Goal: Book appointment/travel/reservation

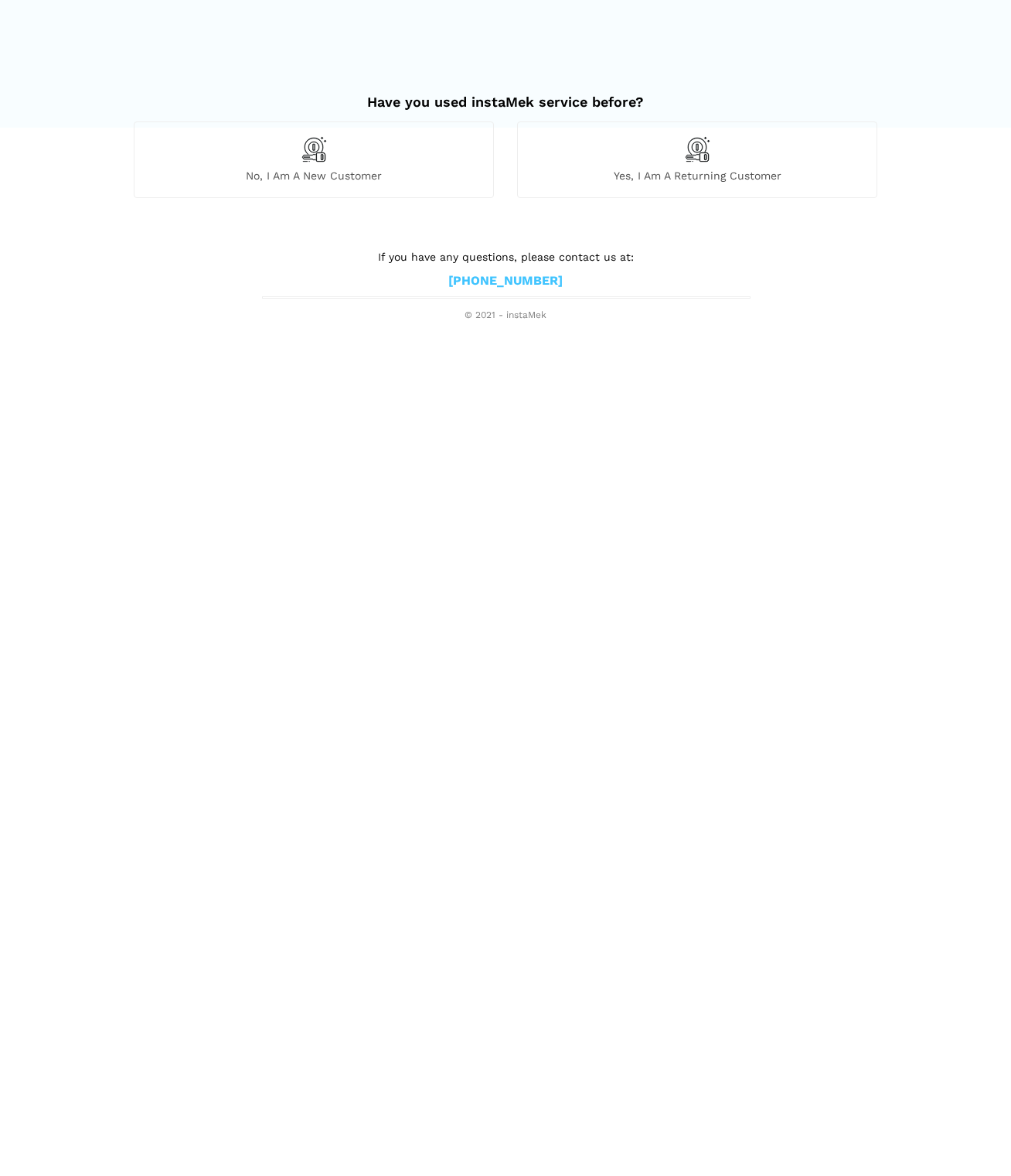
click at [313, 147] on img at bounding box center [313, 149] width 26 height 26
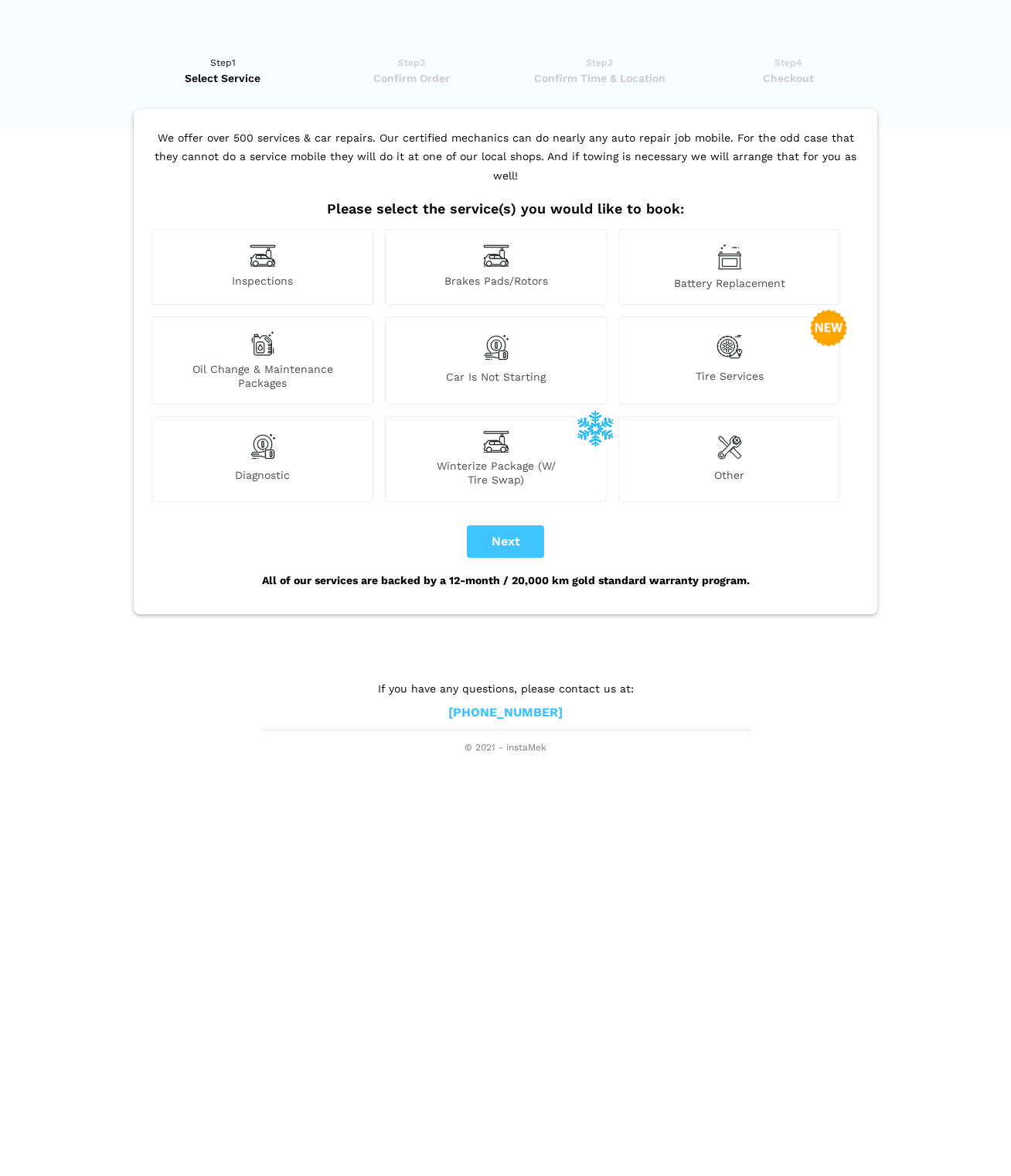
click at [509, 525] on button "Next" at bounding box center [506, 541] width 77 height 32
click at [312, 362] on span "Oil Change & Maintenance Packages" at bounding box center [262, 376] width 220 height 28
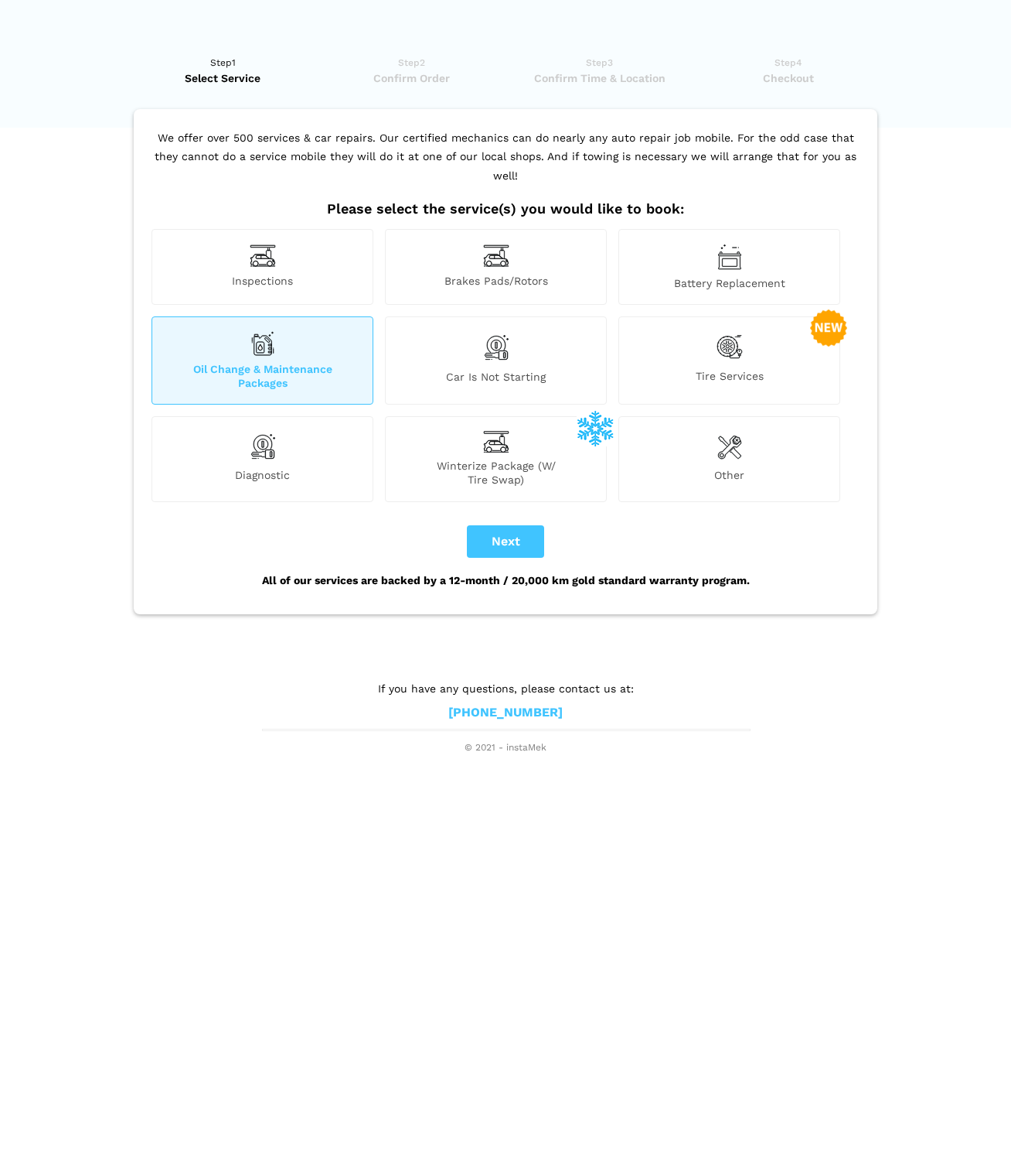
click at [508, 525] on button "Next" at bounding box center [506, 541] width 77 height 32
checkbox input "true"
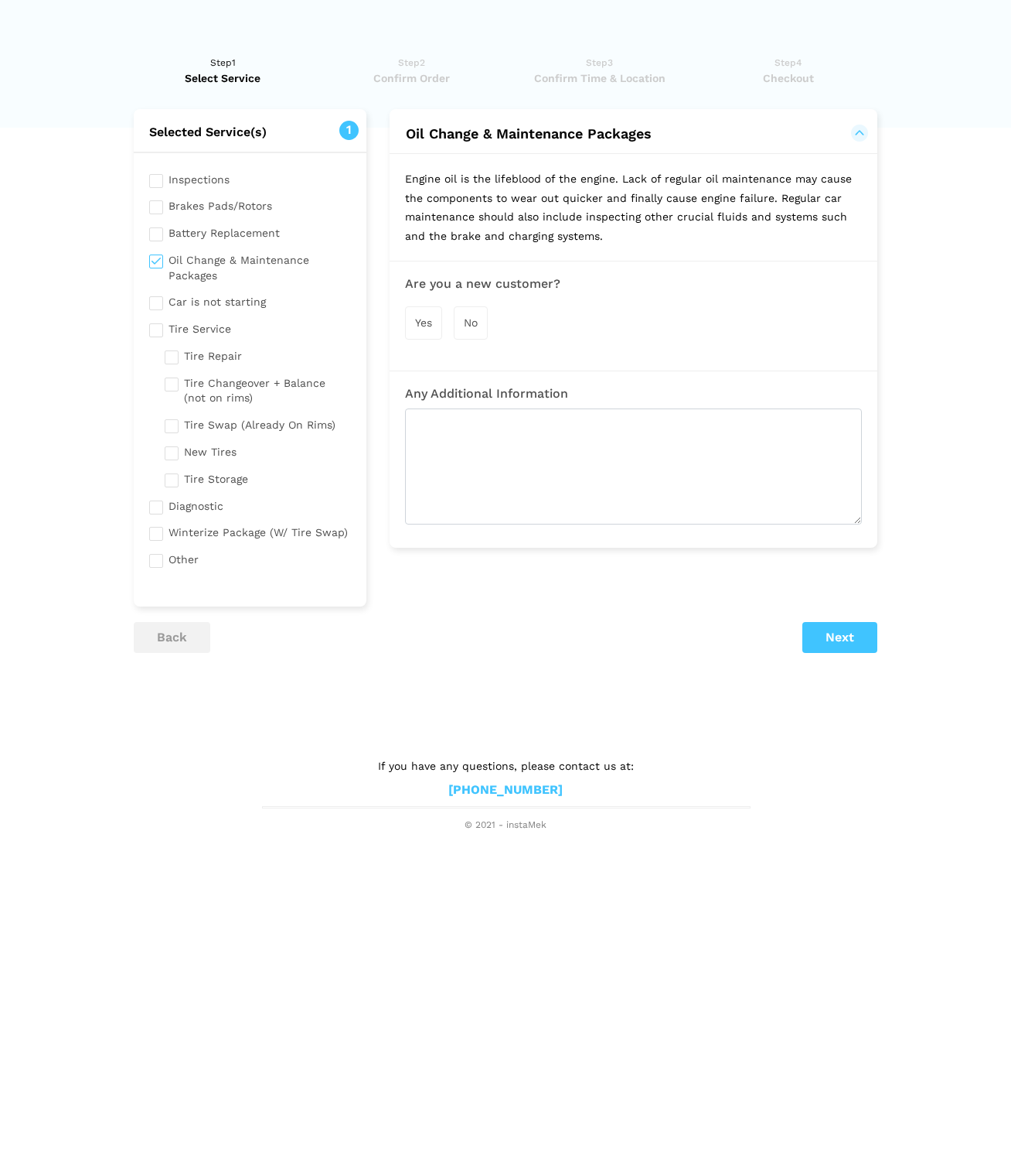
click at [433, 322] on div "Yes" at bounding box center [424, 323] width 37 height 33
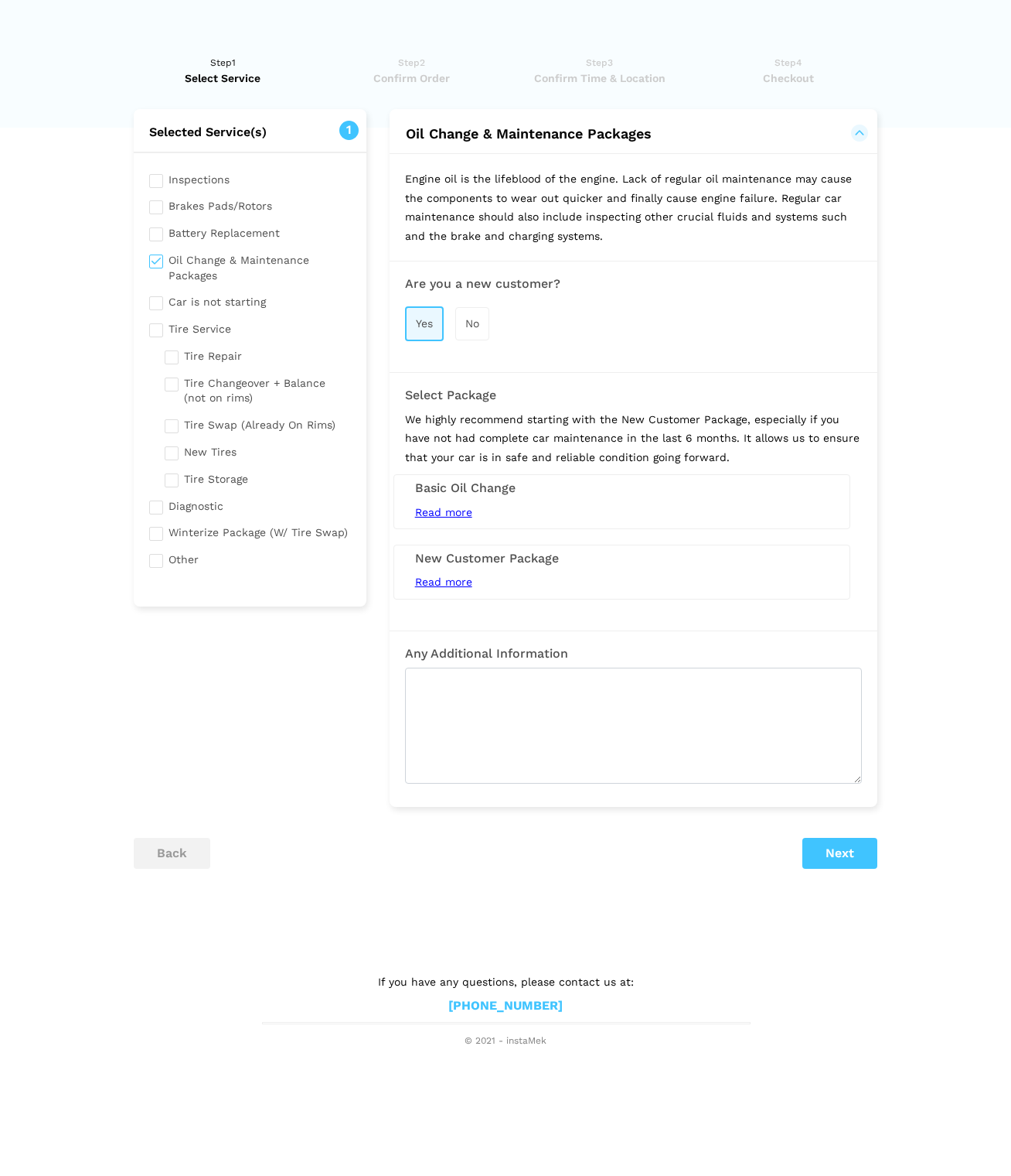
click at [447, 576] on span "Read more" at bounding box center [443, 582] width 57 height 13
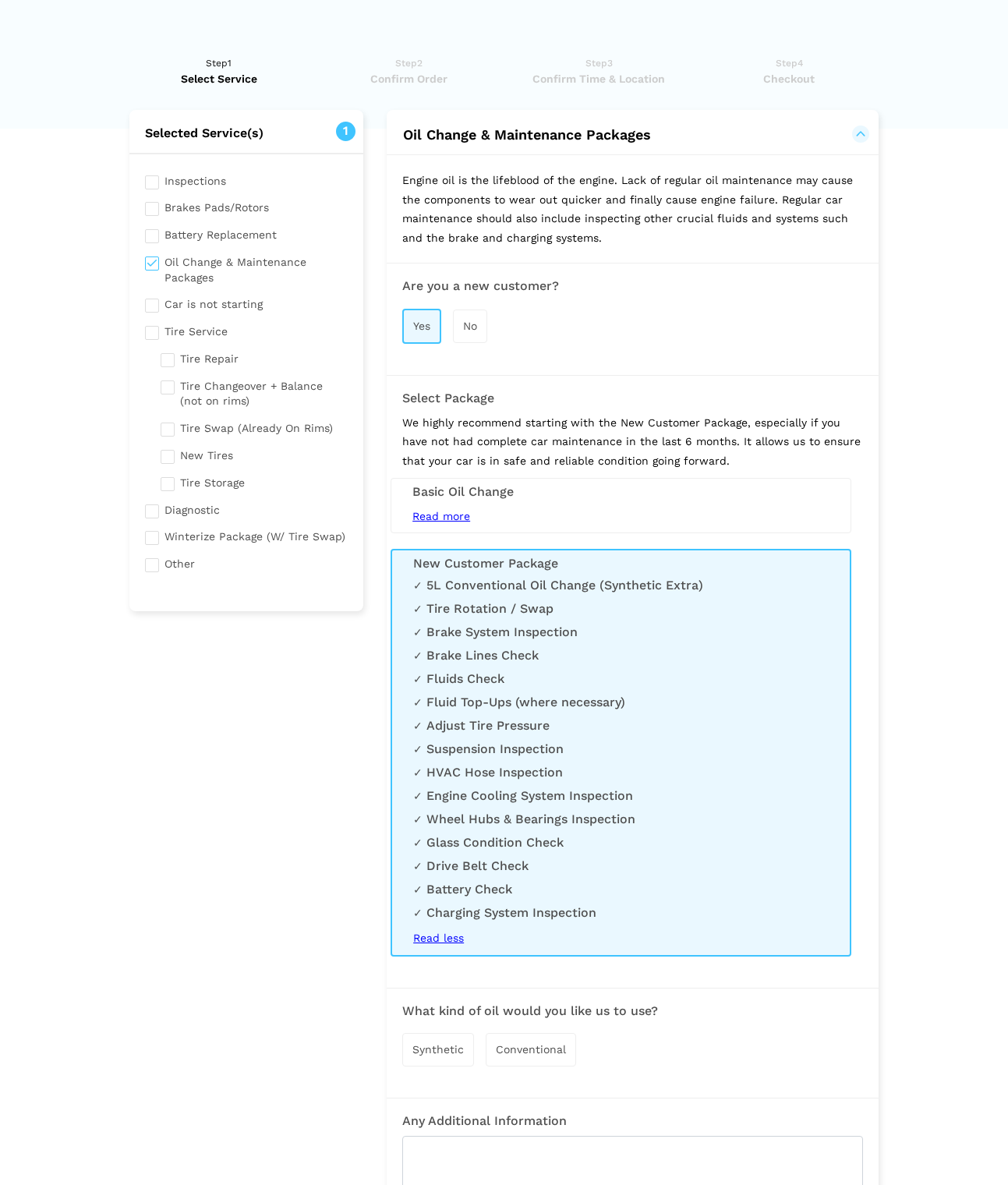
click at [462, 510] on span "Read more" at bounding box center [441, 516] width 58 height 13
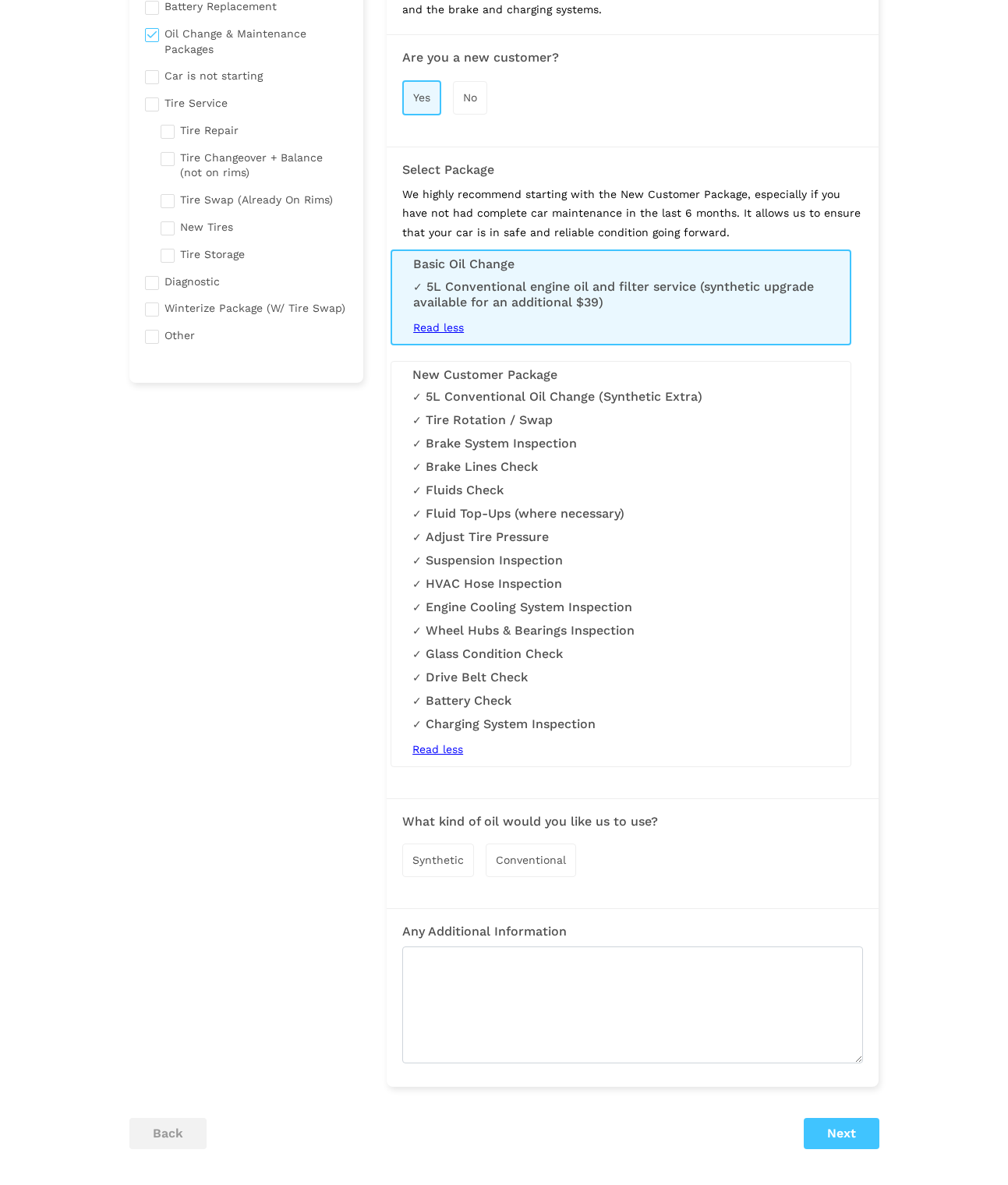
scroll to position [364, 0]
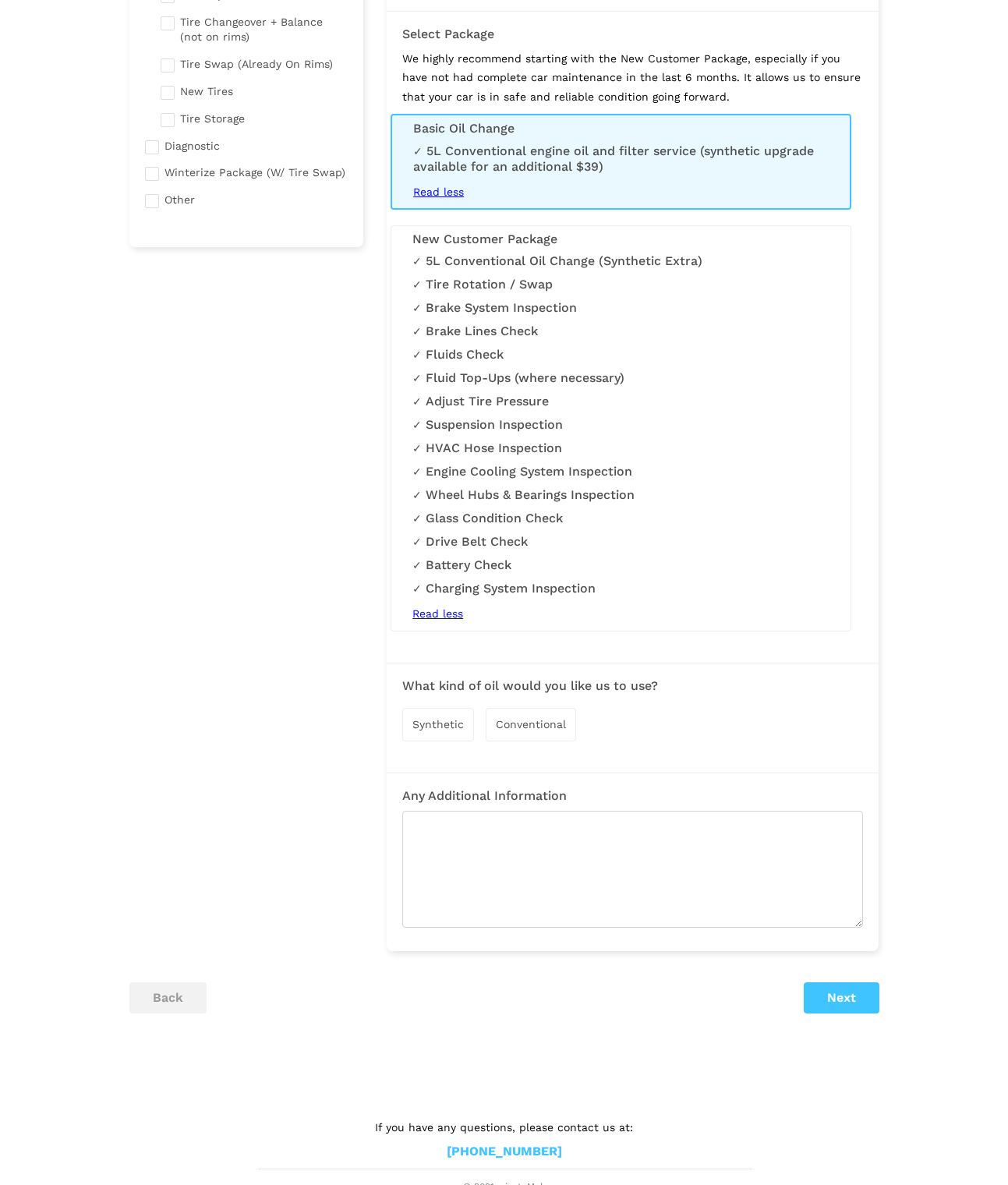
click at [448, 718] on span "Synthetic" at bounding box center [437, 724] width 52 height 13
click at [842, 1000] on button "Next" at bounding box center [841, 998] width 75 height 31
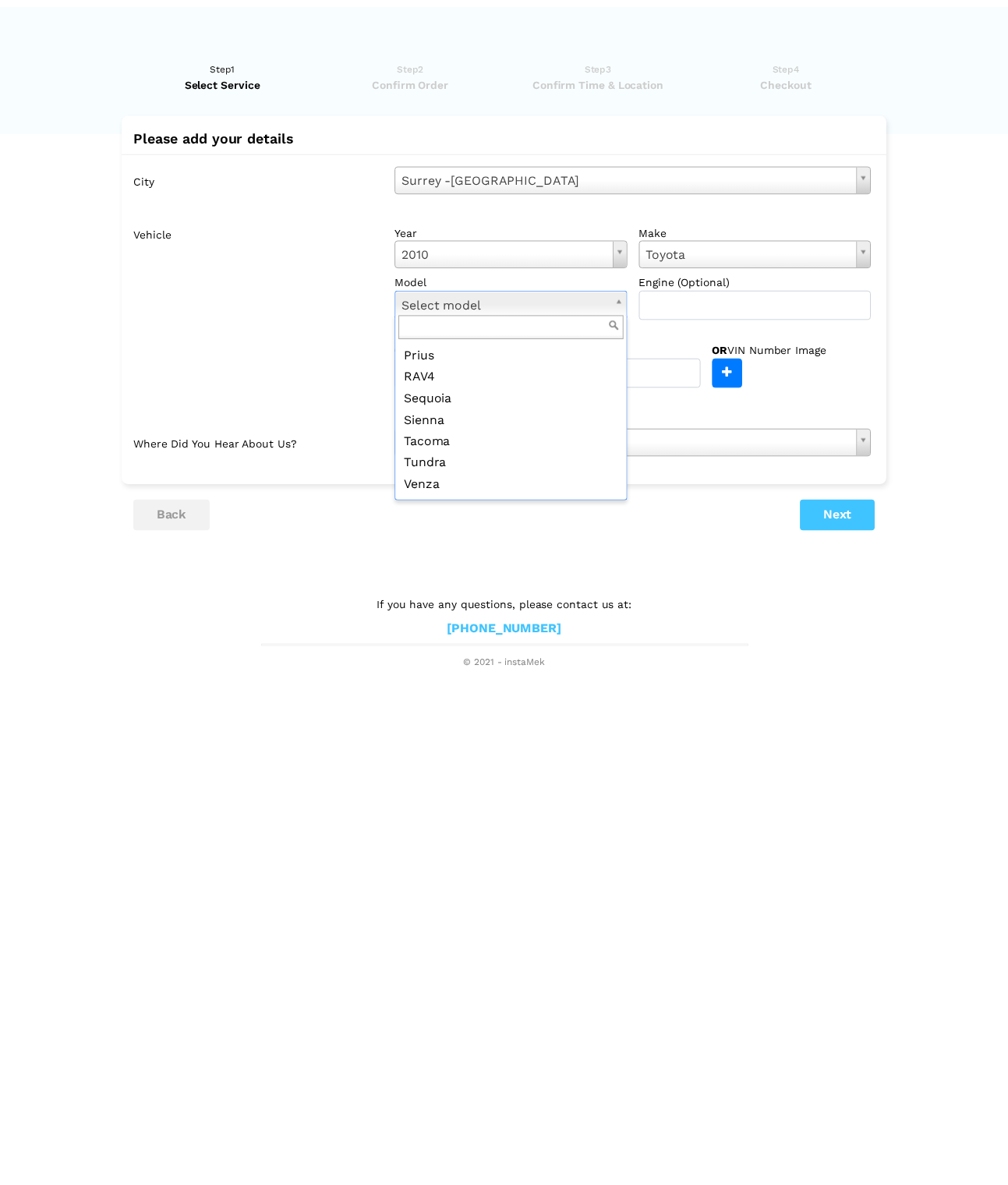
scroll to position [226, 0]
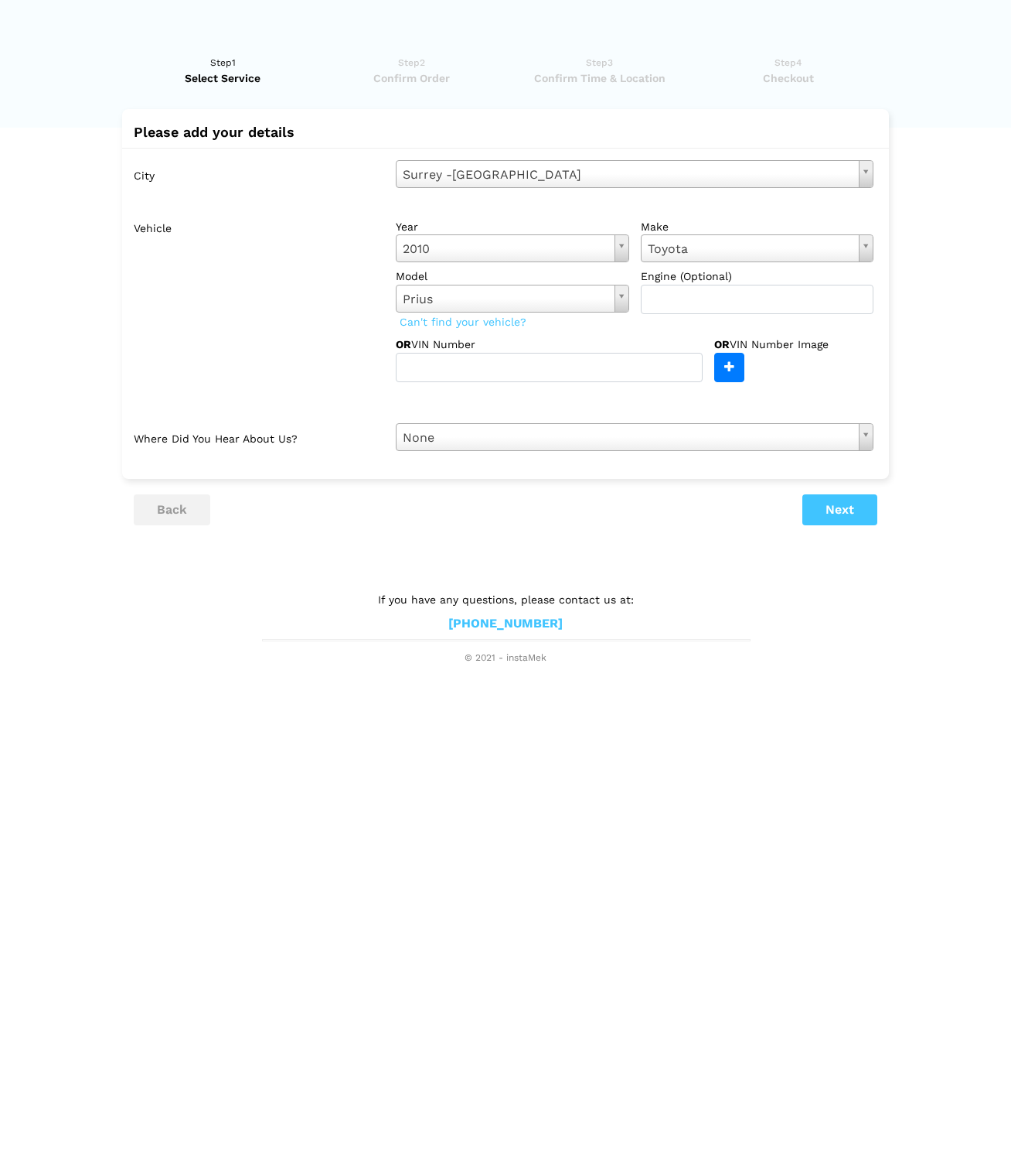
click at [850, 500] on button "Next" at bounding box center [839, 509] width 75 height 31
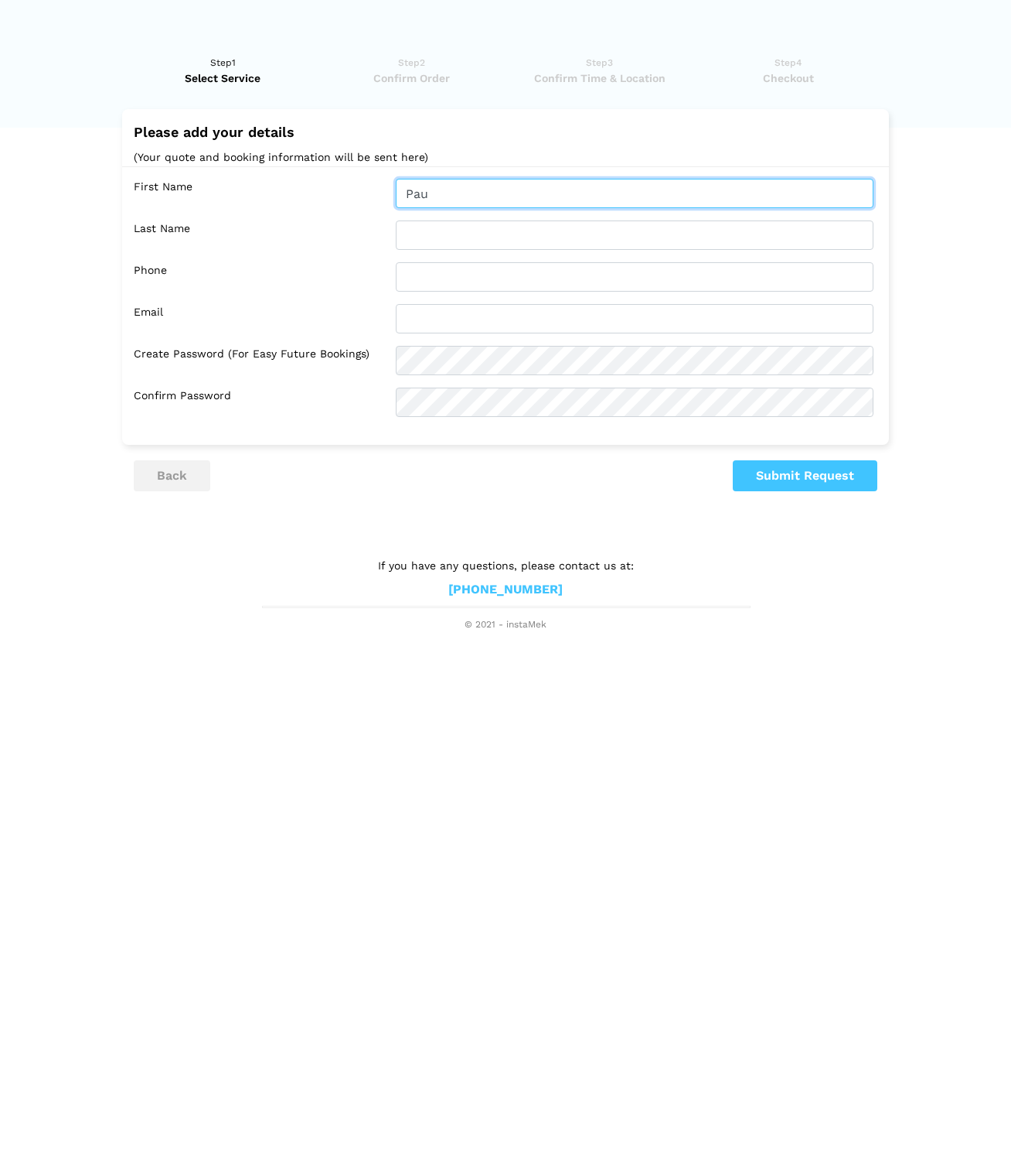
type input "[PERSON_NAME]"
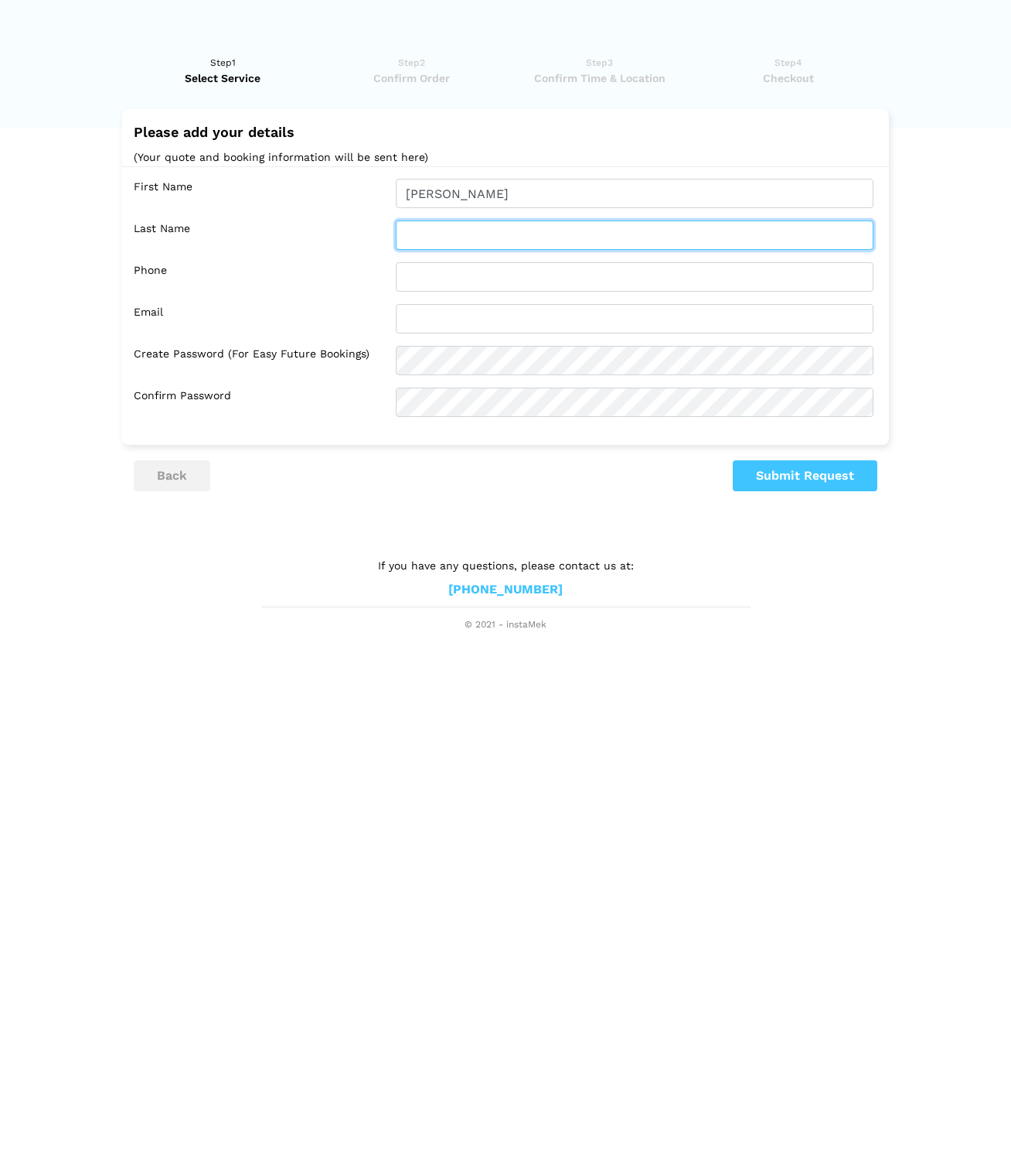
type input "[PERSON_NAME]"
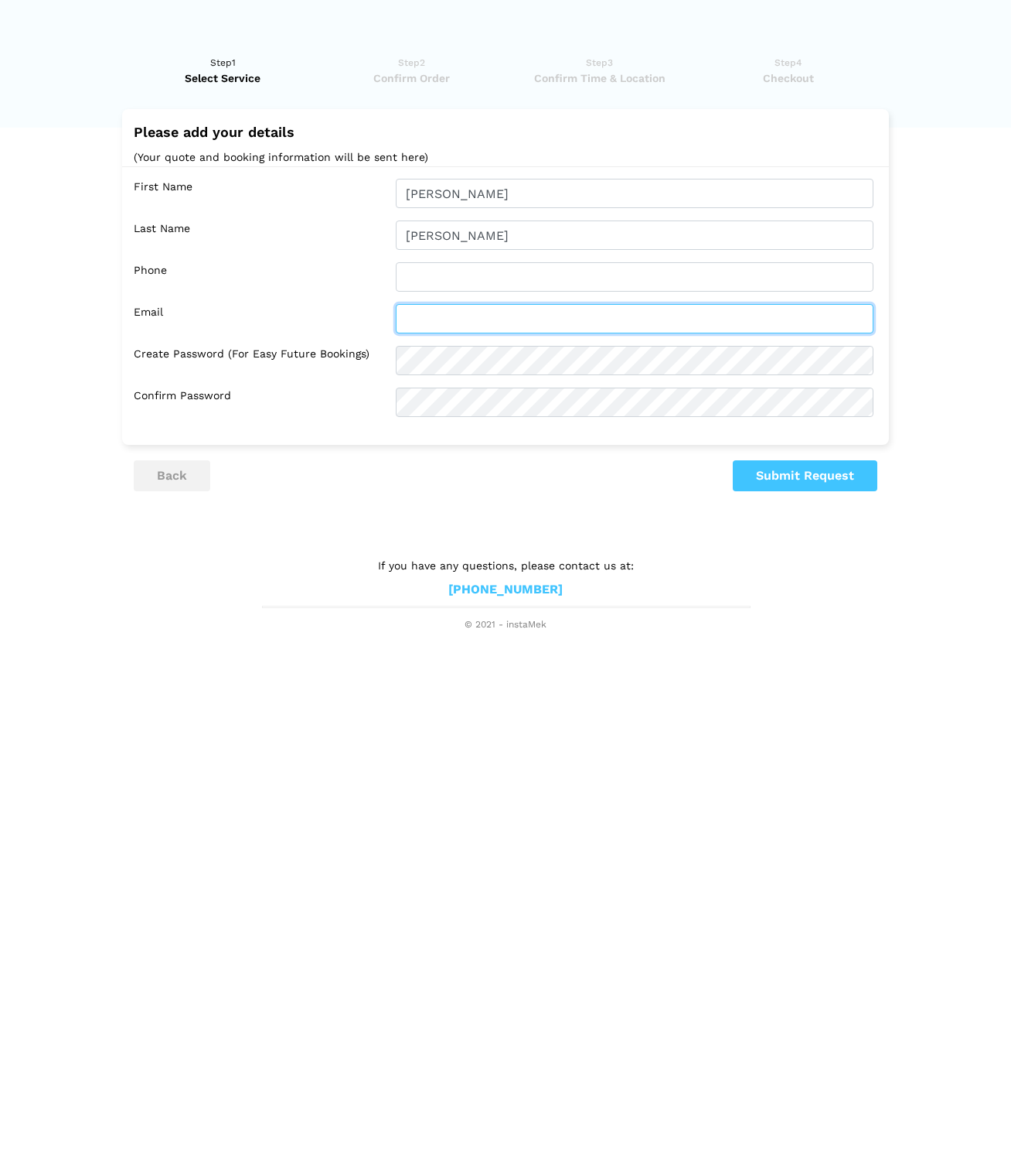
type input "[EMAIL_ADDRESS][DOMAIN_NAME]"
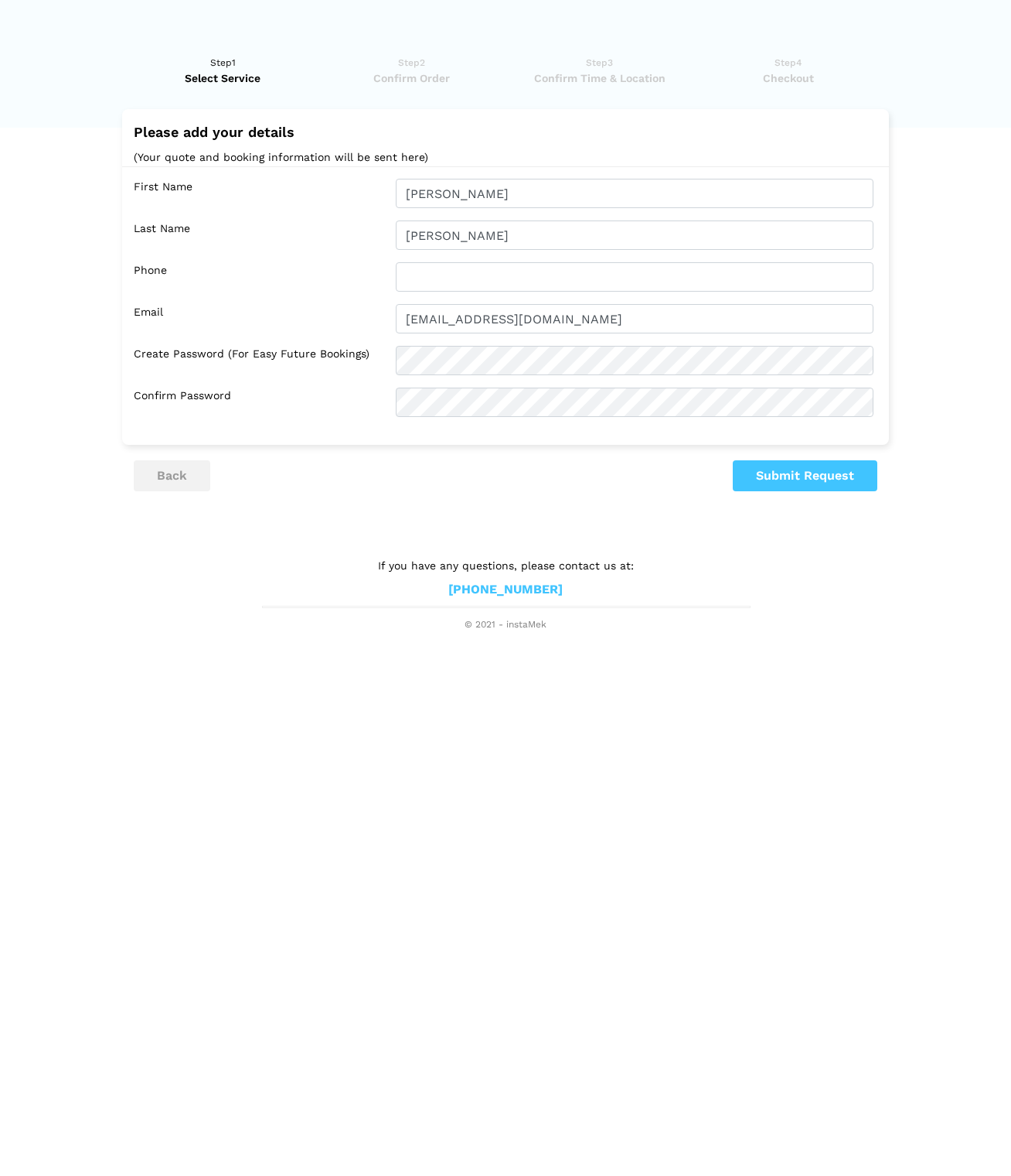
type input "[PERSON_NAME]"
drag, startPoint x: 598, startPoint y: 321, endPoint x: 389, endPoint y: 319, distance: 209.0
type input "[PERSON_NAME][EMAIL_ADDRESS][DOMAIN_NAME]"
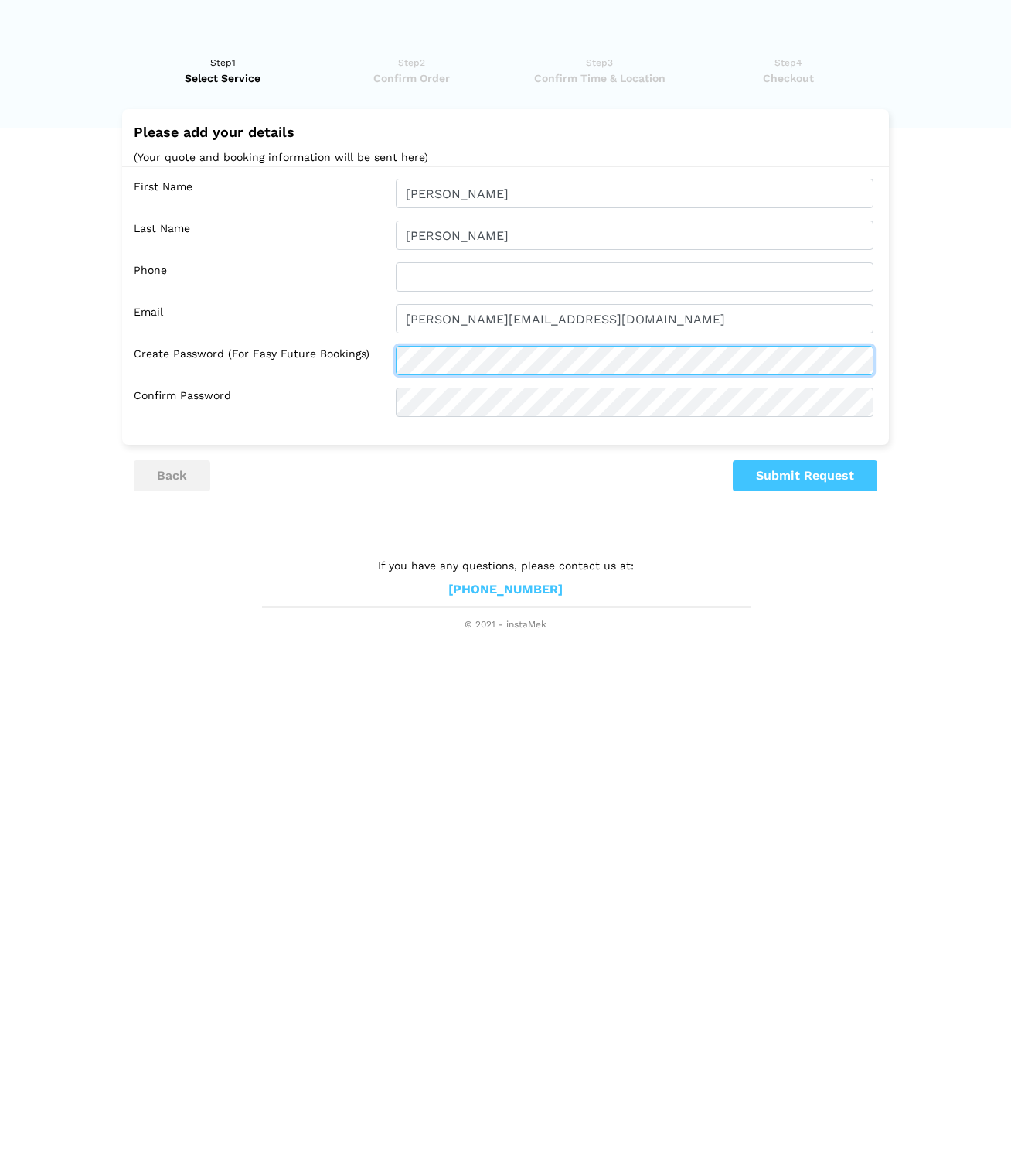
click at [365, 354] on div "Create Password (for easy future bookings)" at bounding box center [509, 360] width 751 height 29
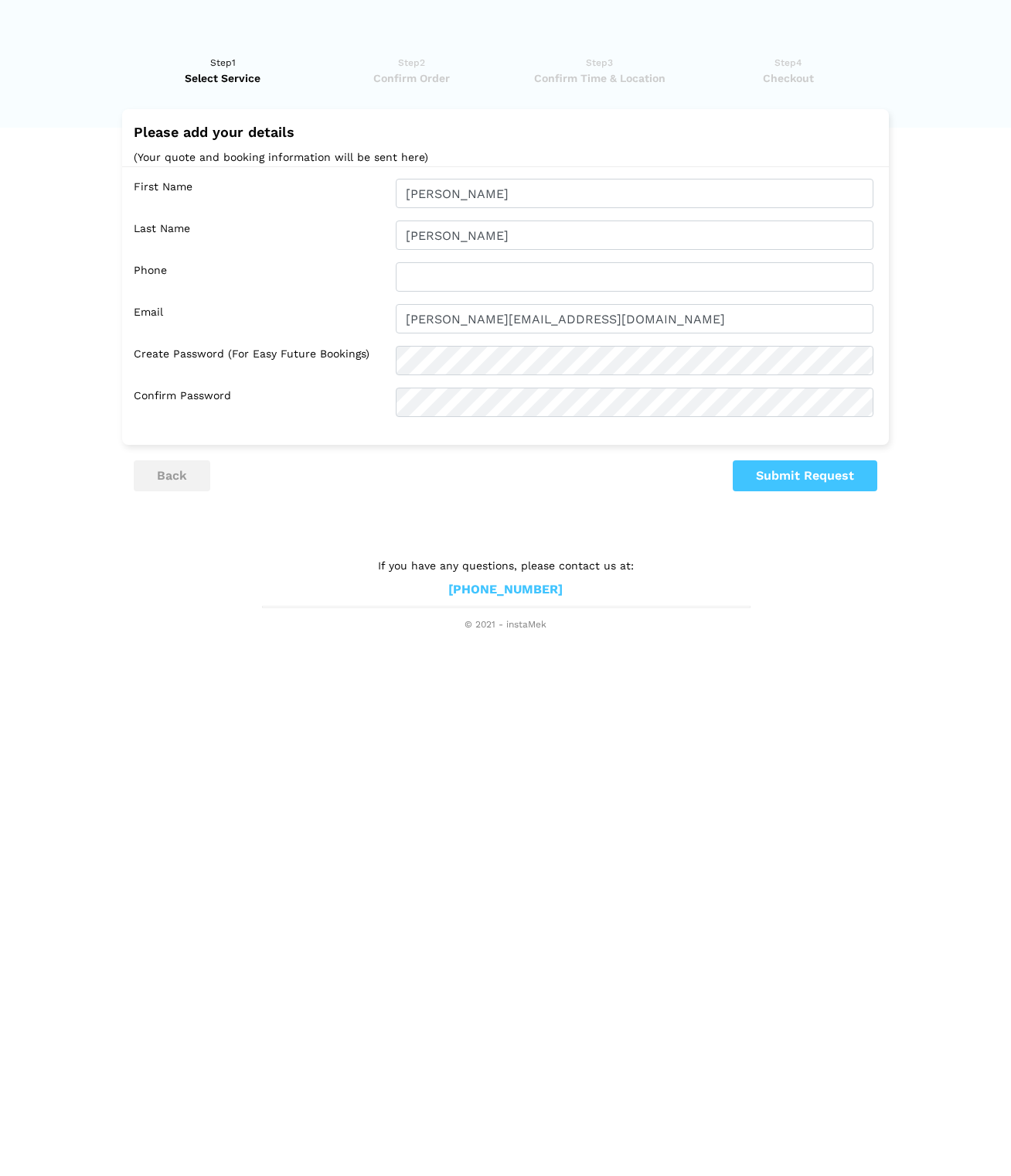
click at [807, 476] on button "Submit Request" at bounding box center [805, 475] width 145 height 31
type input "[PHONE_NUMBER]"
click at [802, 469] on button "Submit Request" at bounding box center [805, 475] width 145 height 31
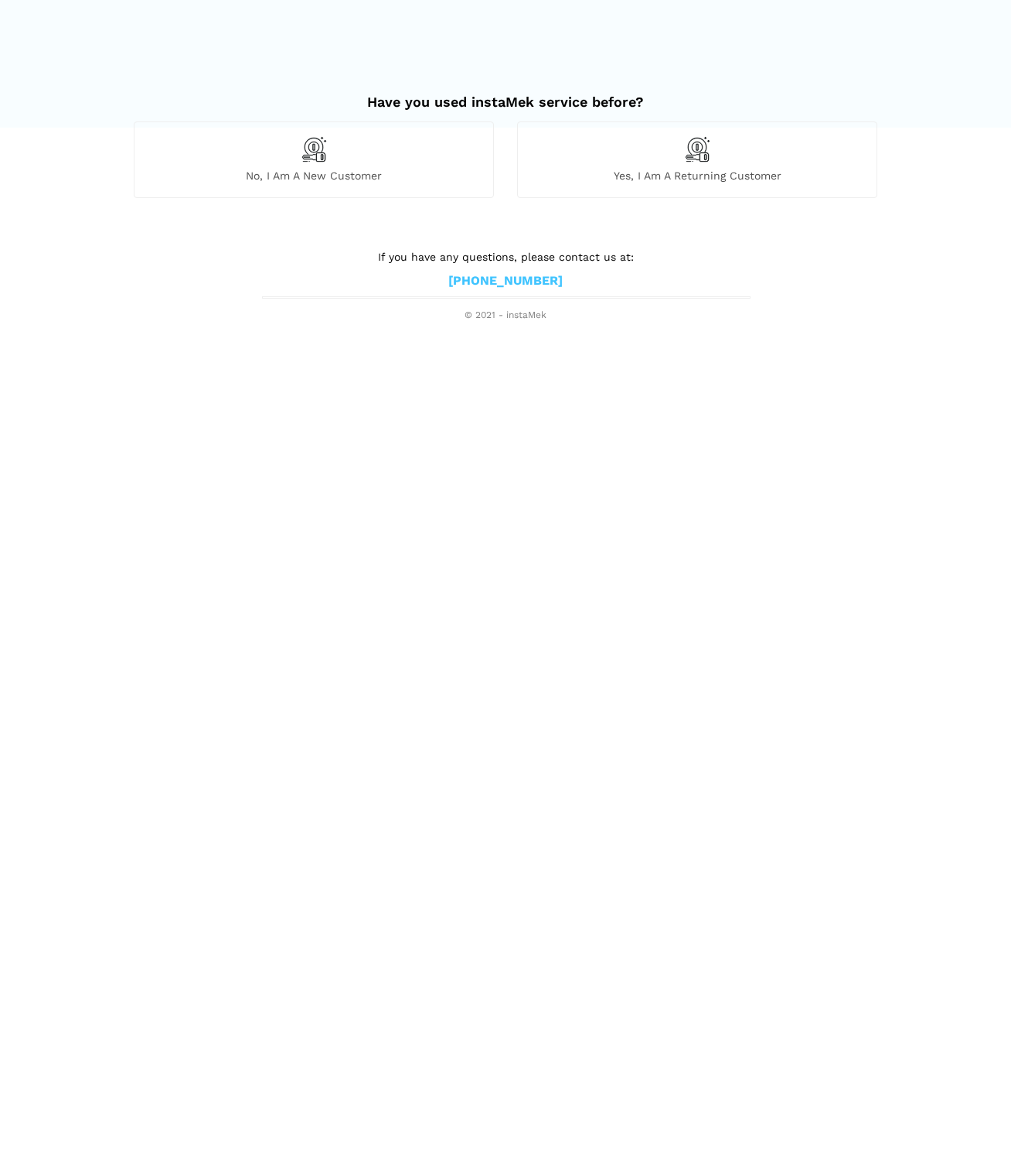
click at [328, 156] on div "No, I am a new customer" at bounding box center [314, 159] width 361 height 76
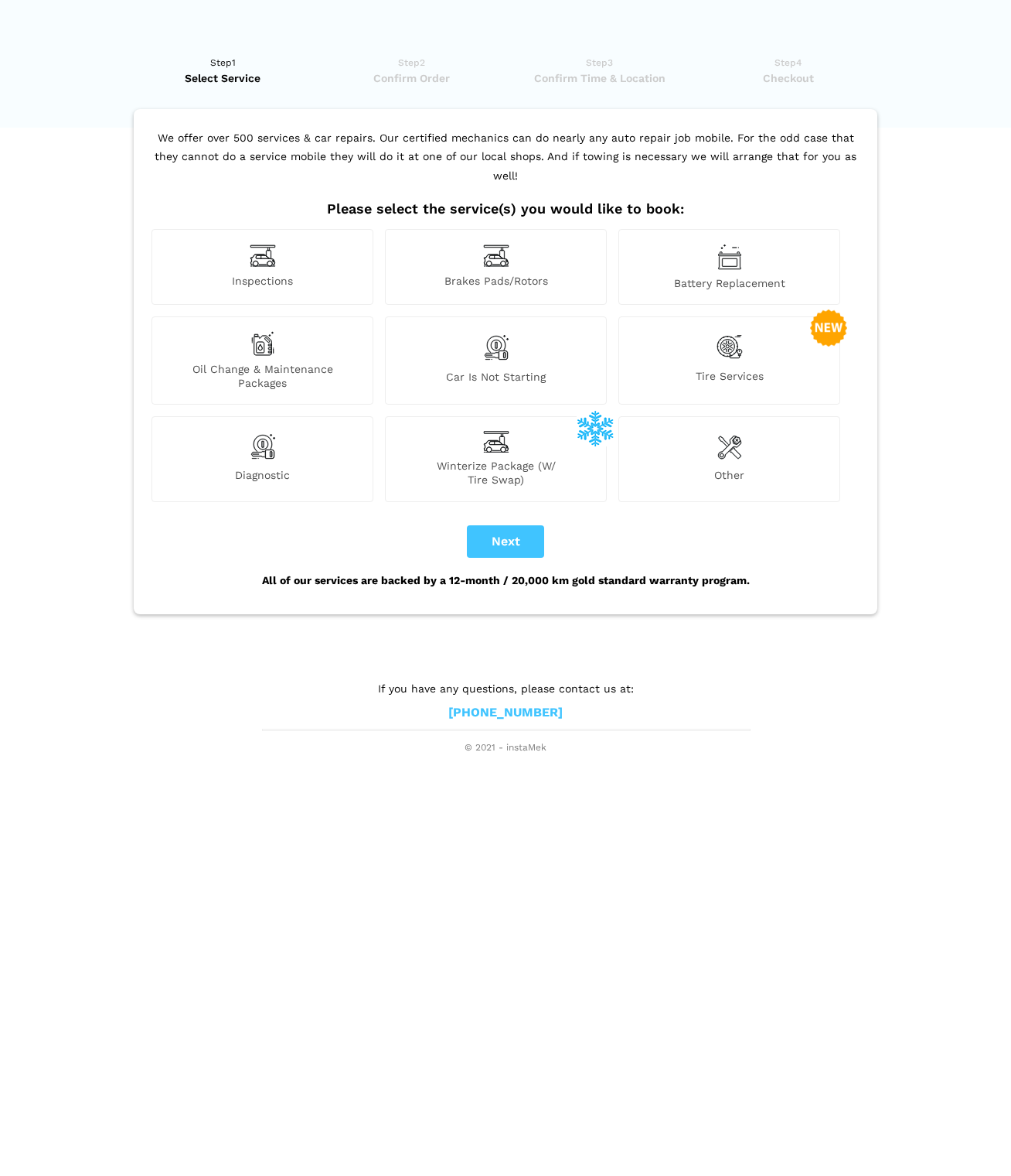
click at [283, 362] on span "Oil Change & Maintenance Packages" at bounding box center [262, 376] width 220 height 28
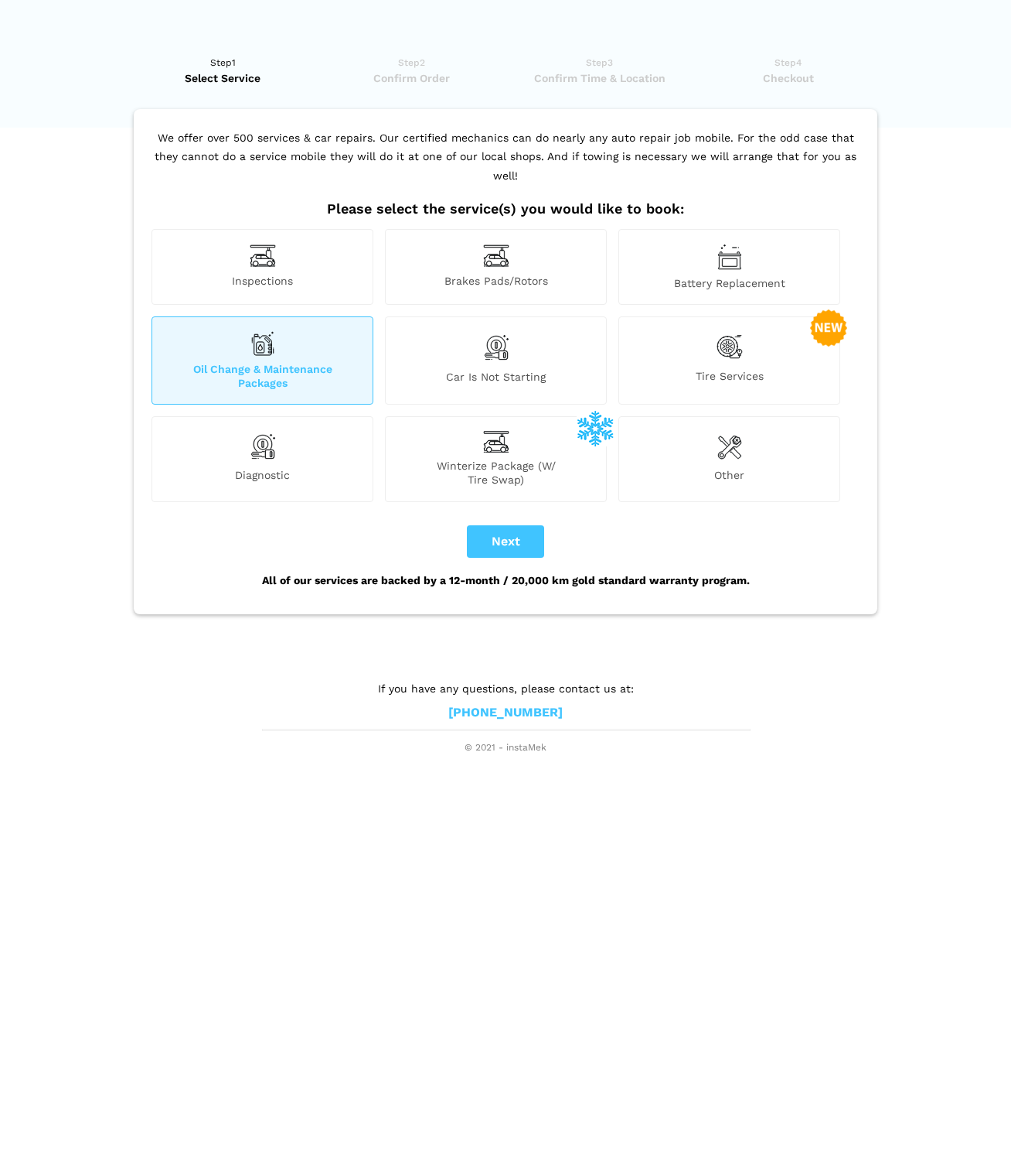
click at [512, 525] on button "Next" at bounding box center [506, 541] width 77 height 32
checkbox input "true"
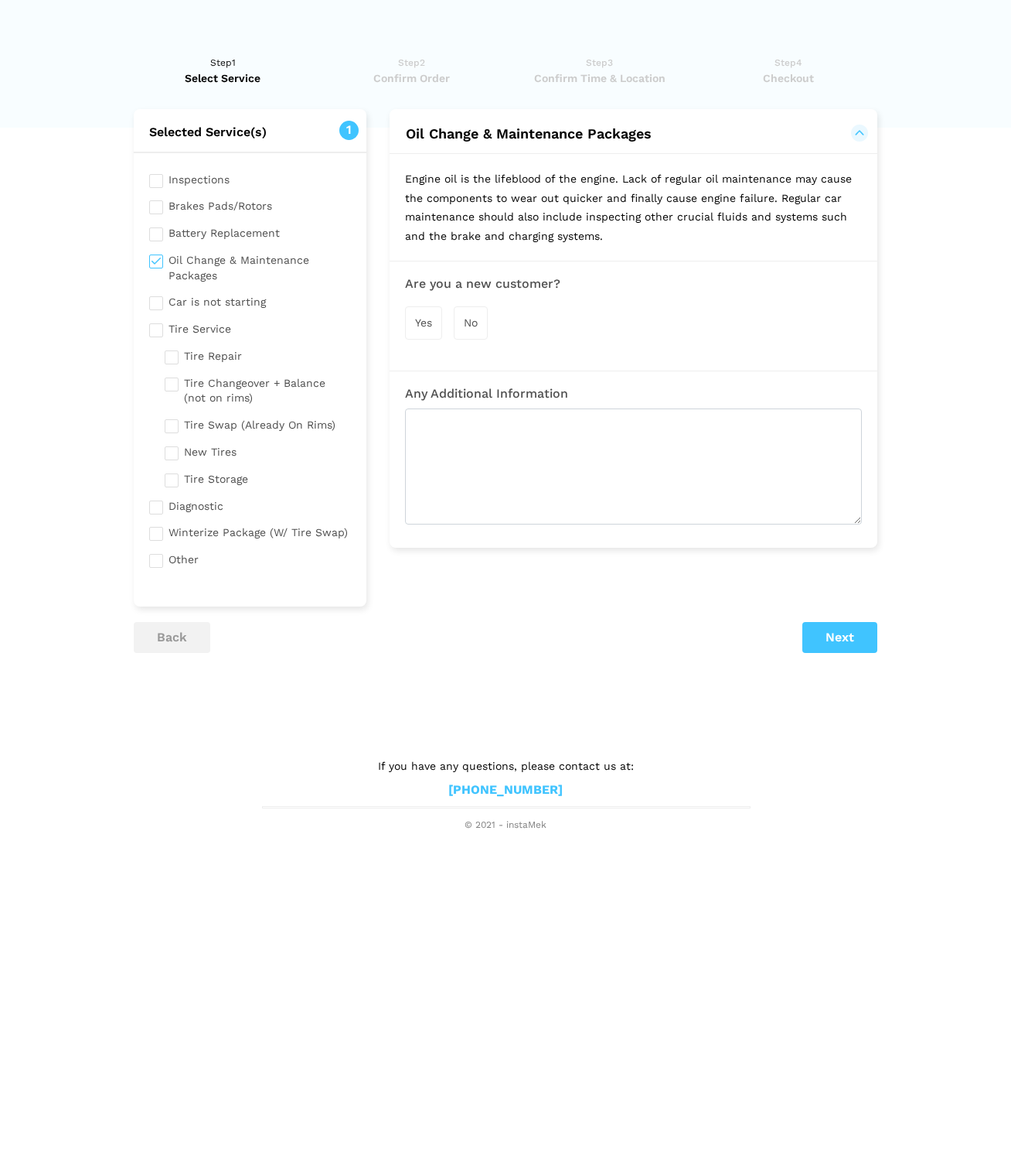
click at [421, 317] on span "Yes" at bounding box center [424, 323] width 17 height 13
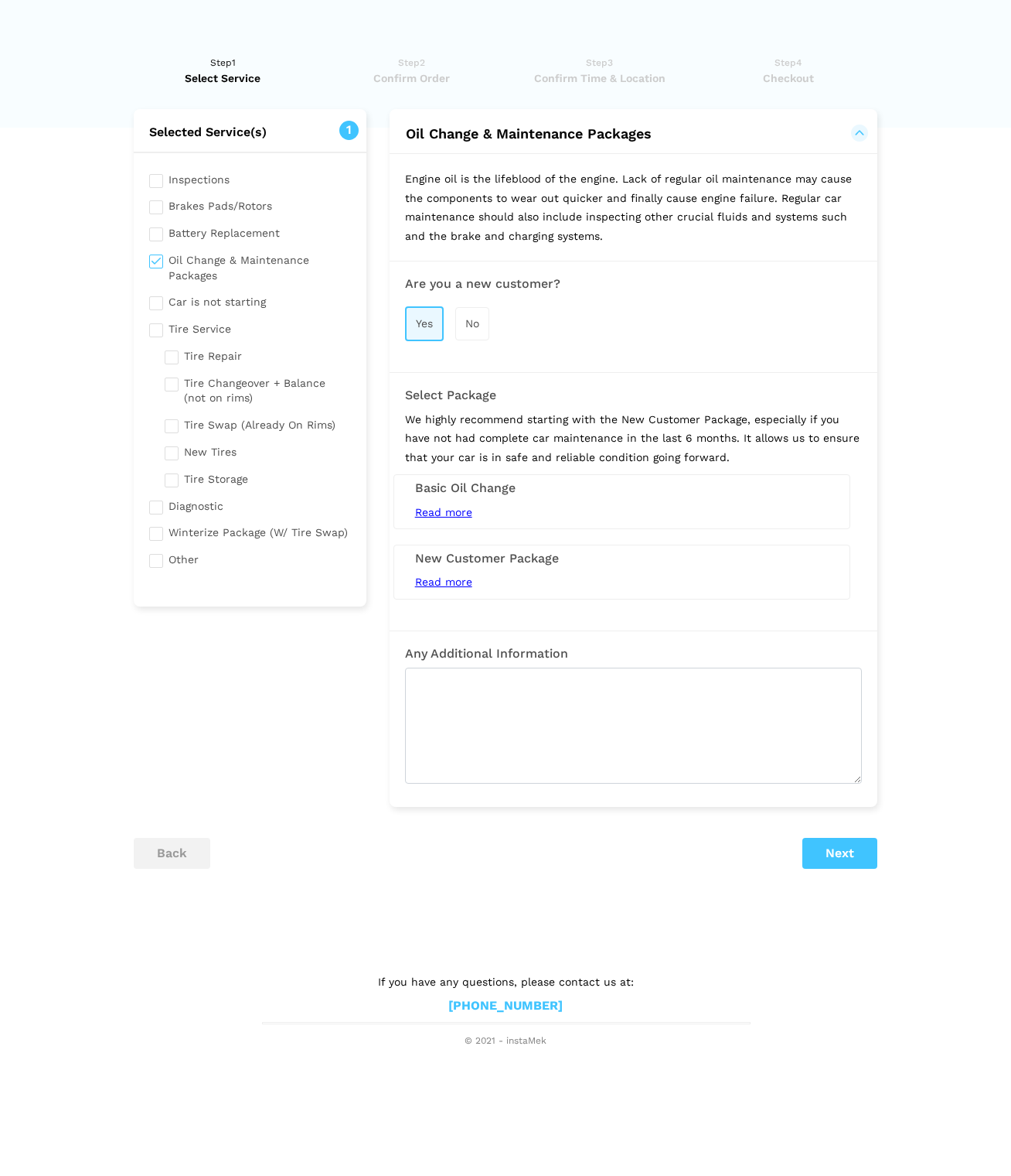
click at [837, 839] on button "Next" at bounding box center [839, 852] width 75 height 31
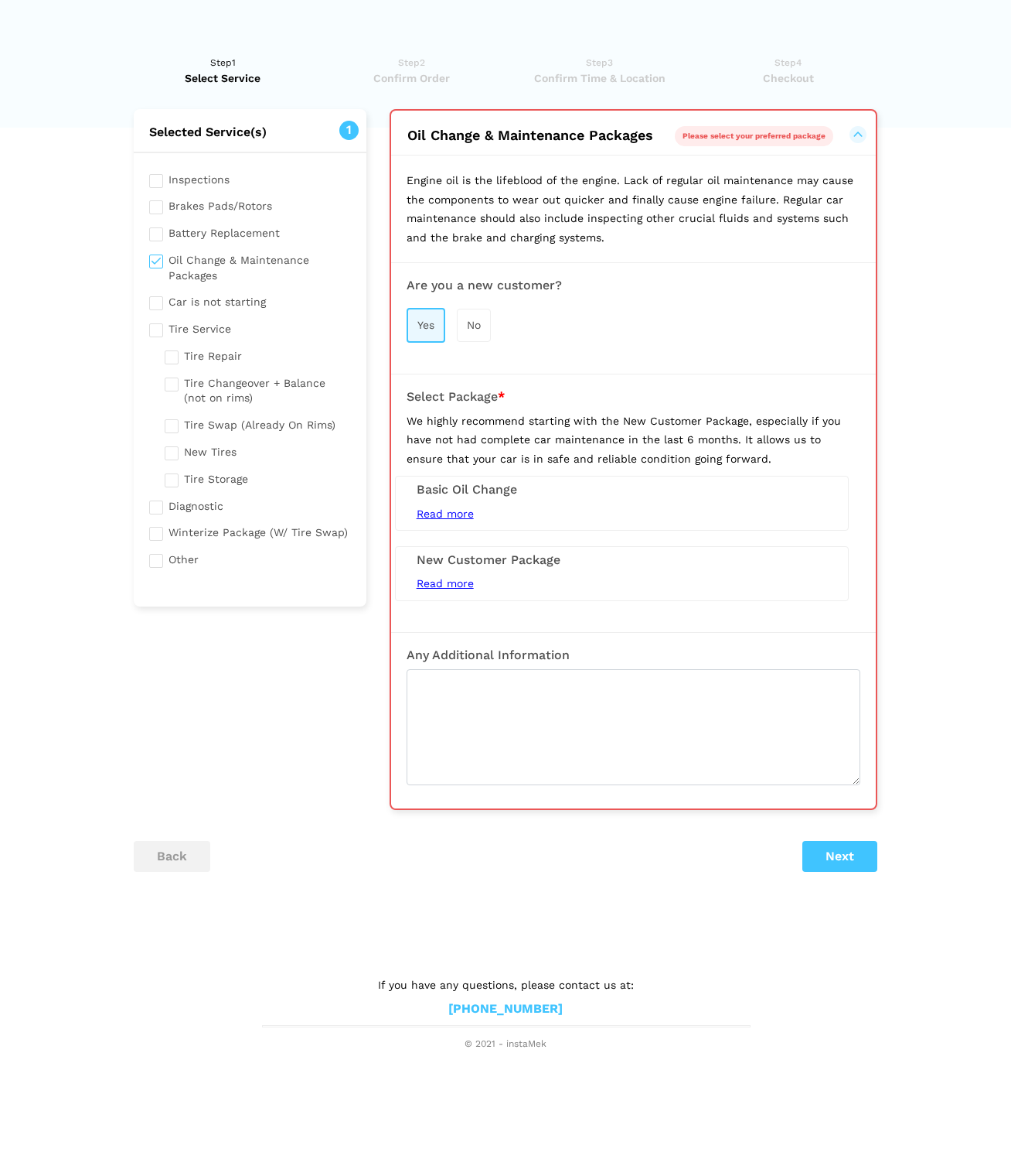
click at [455, 507] on span "Read more" at bounding box center [445, 514] width 57 height 13
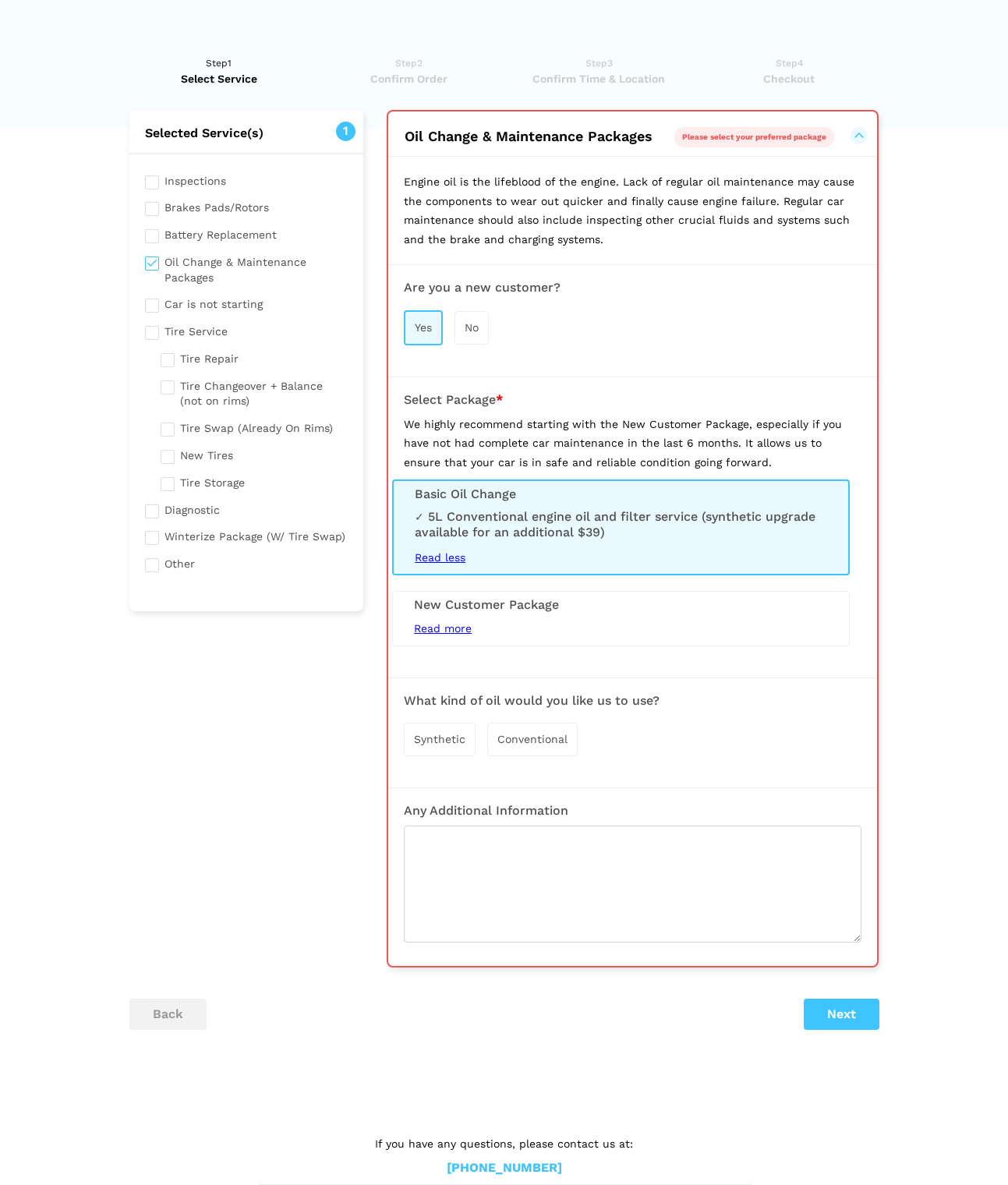
click at [442, 551] on span "Read less" at bounding box center [440, 557] width 51 height 13
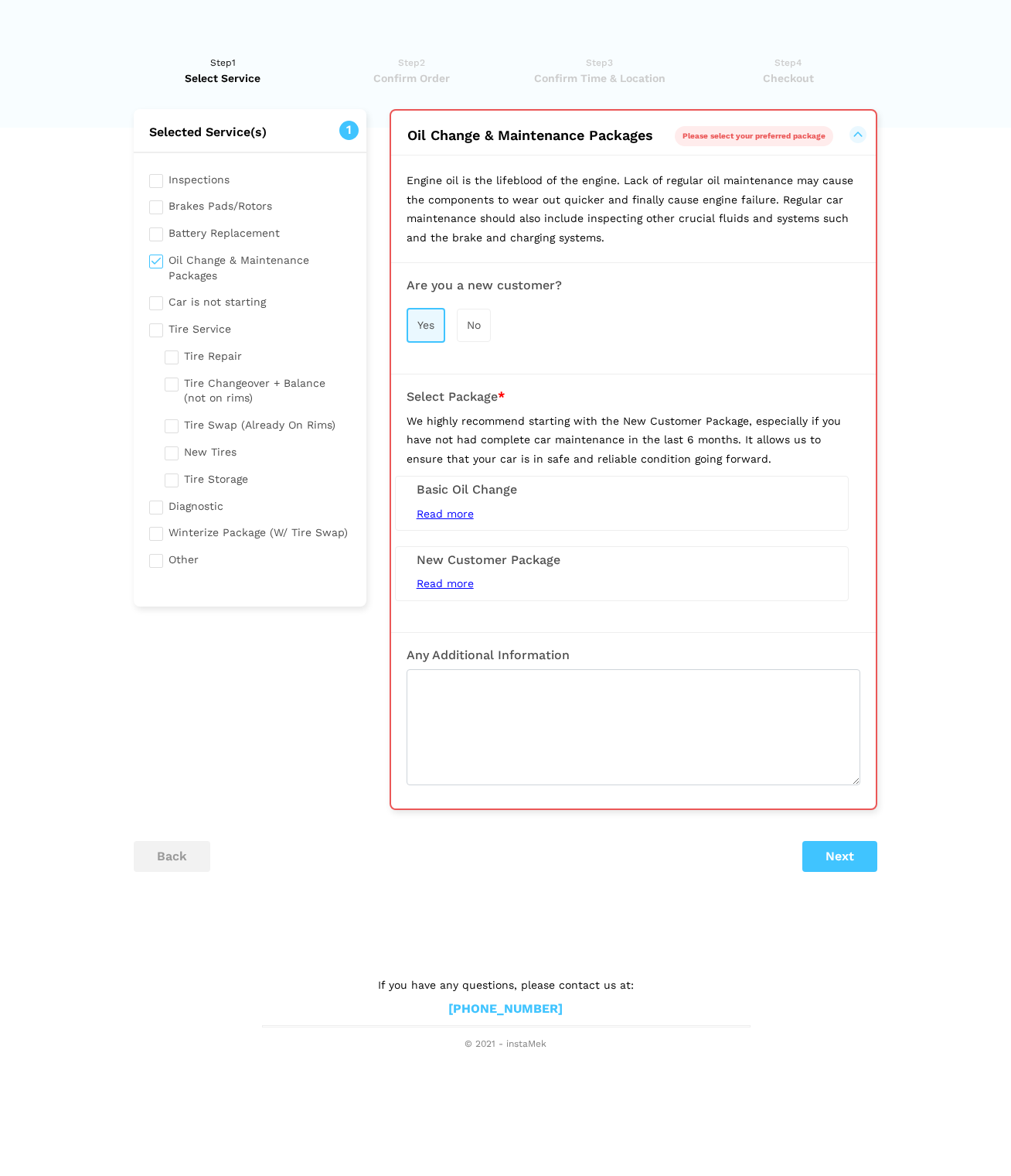
click at [447, 577] on span "Read more" at bounding box center [445, 584] width 57 height 13
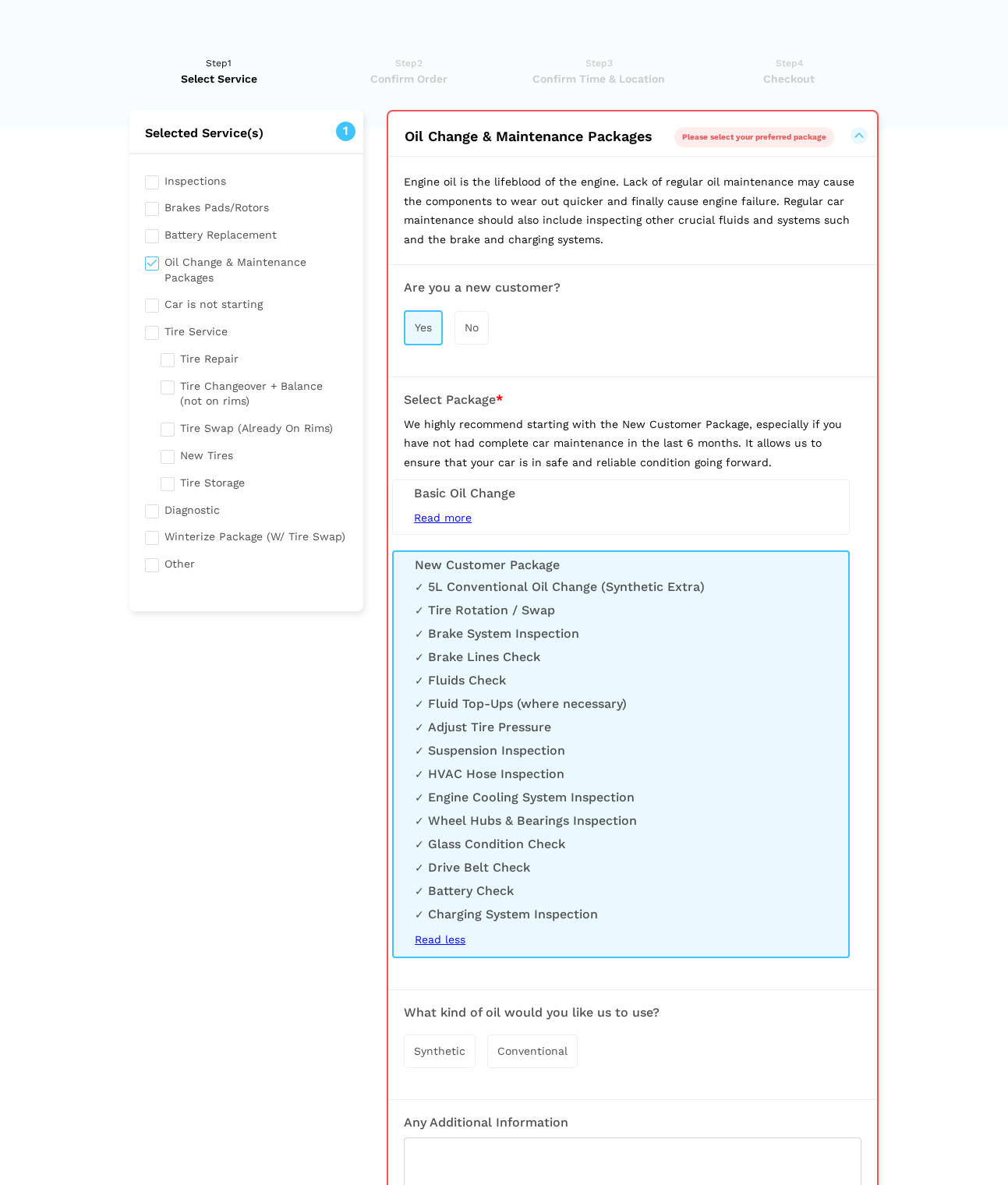
click at [614, 515] on div "Read more 5L Conventional engine oil and filter service (synthetic upgrade avai…" at bounding box center [621, 517] width 437 height 20
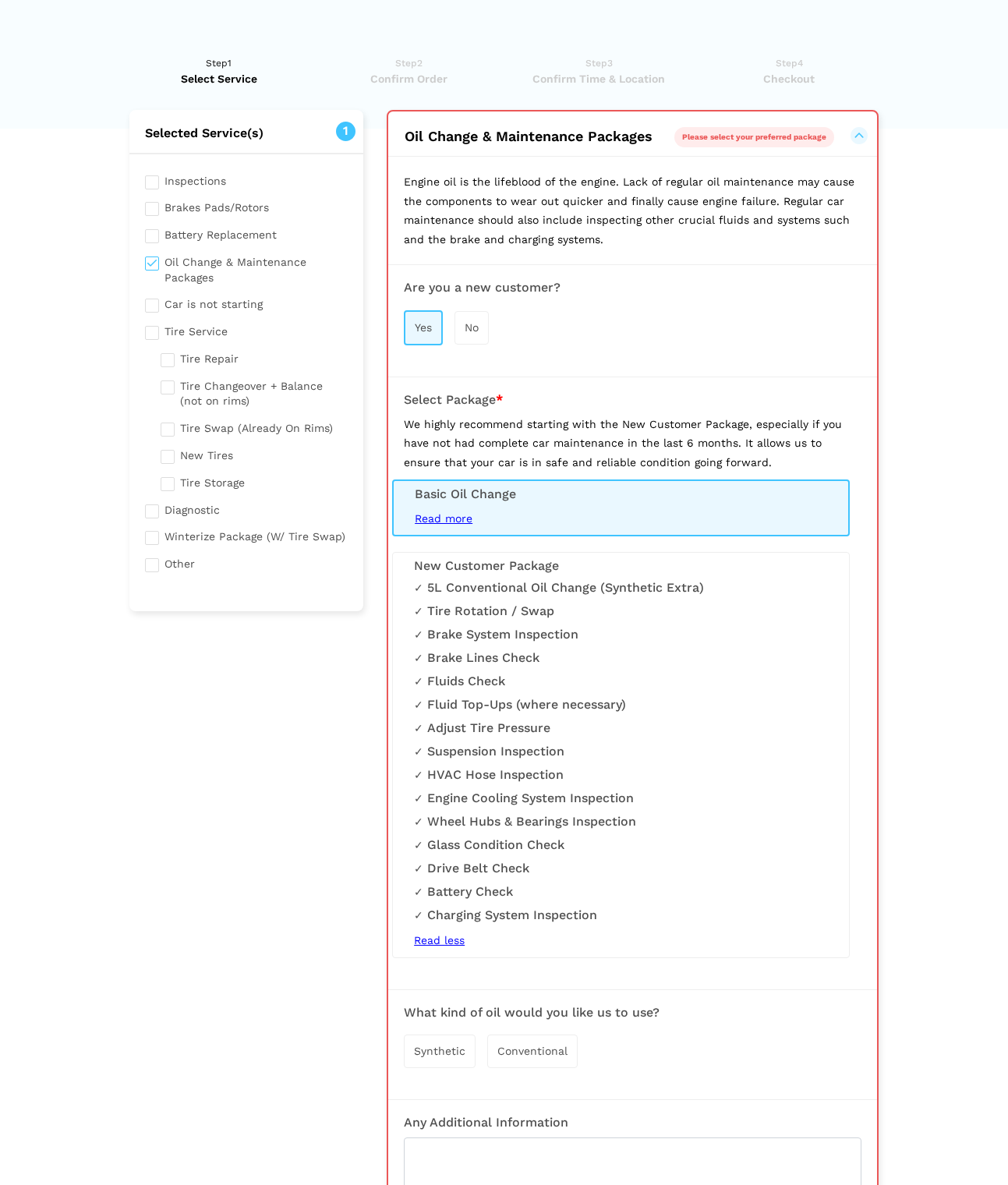
click at [540, 564] on h3 "New Customer Package" at bounding box center [620, 566] width 414 height 14
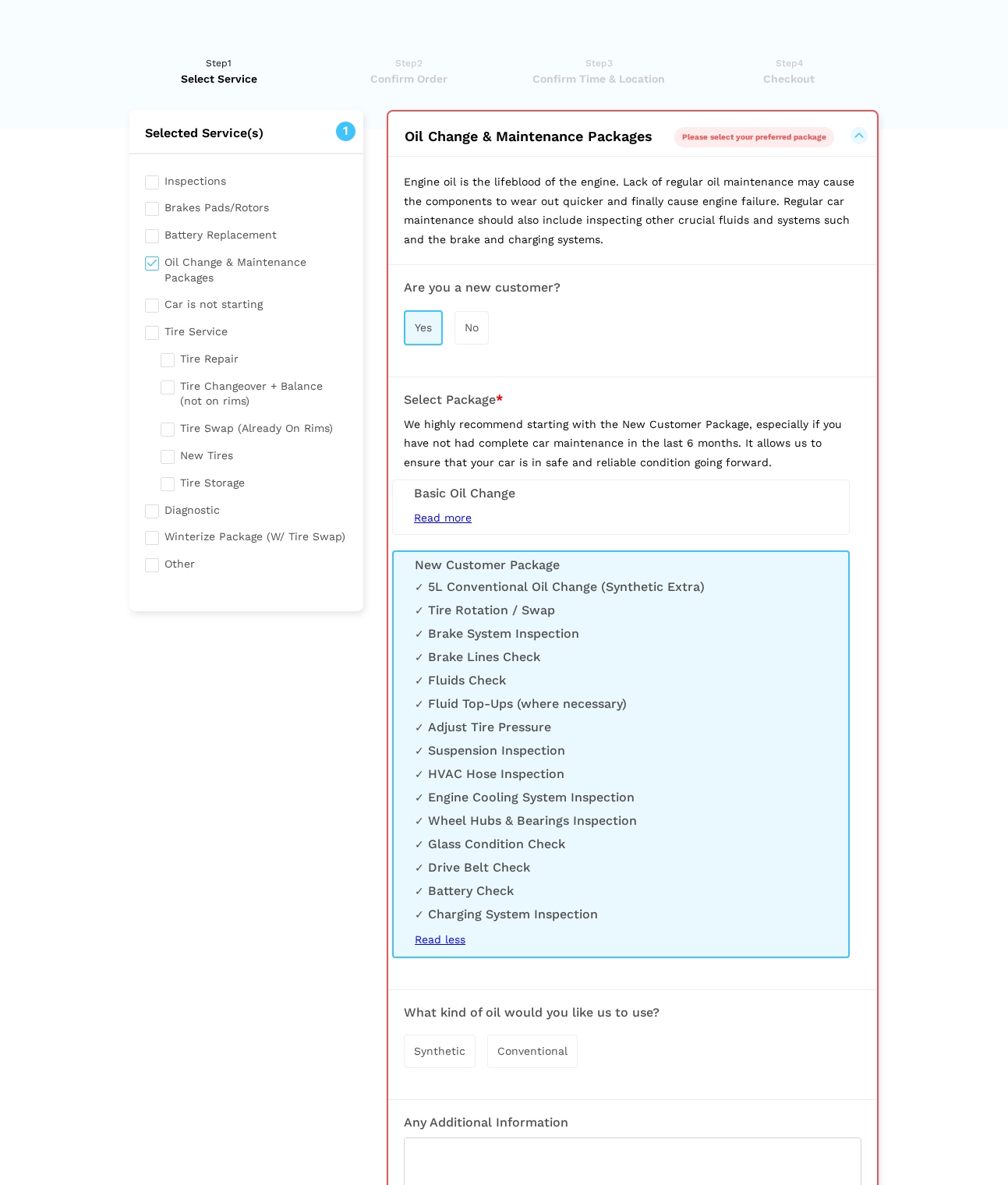
click at [439, 1048] on span "Synthetic" at bounding box center [439, 1051] width 52 height 13
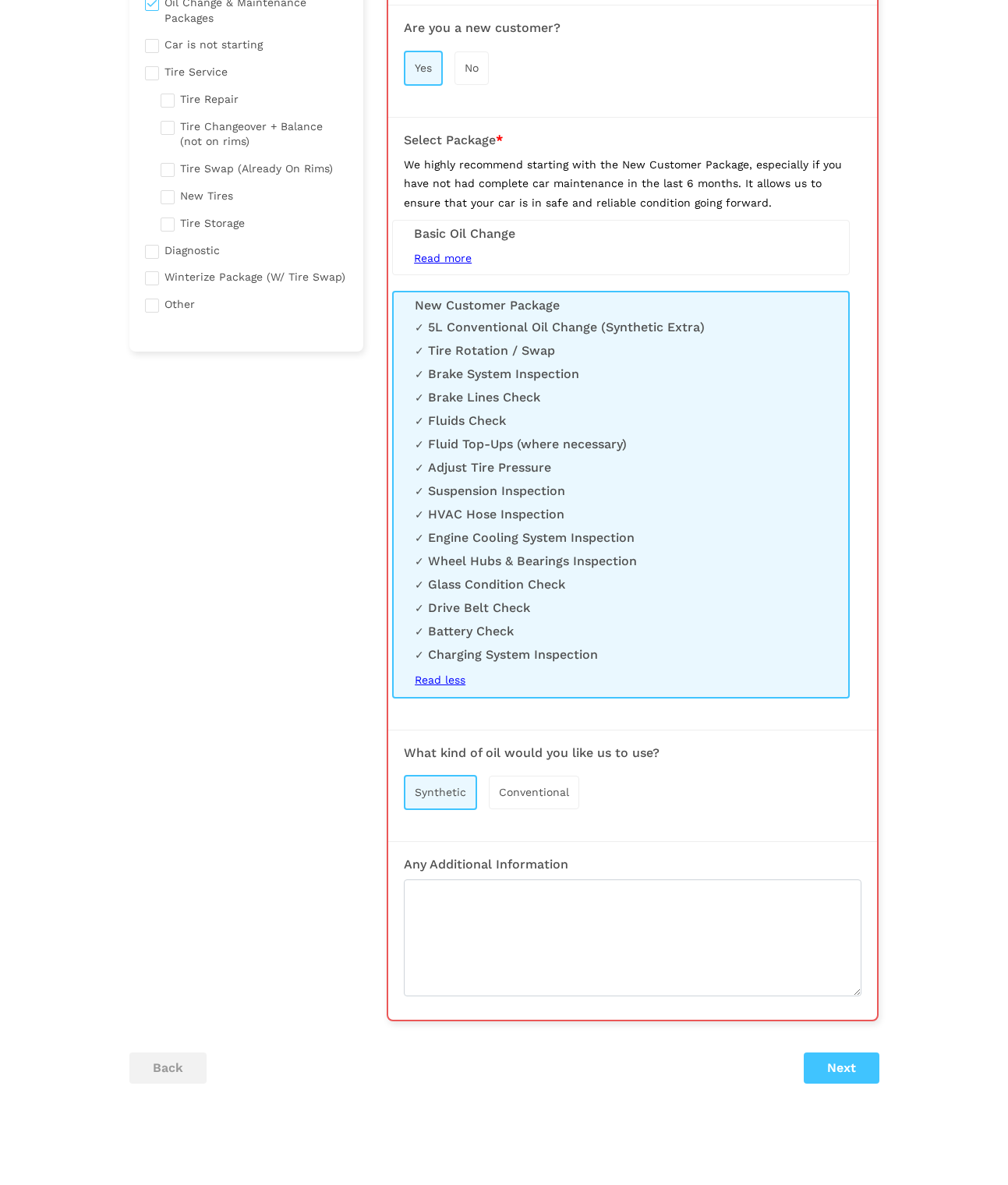
scroll to position [329, 0]
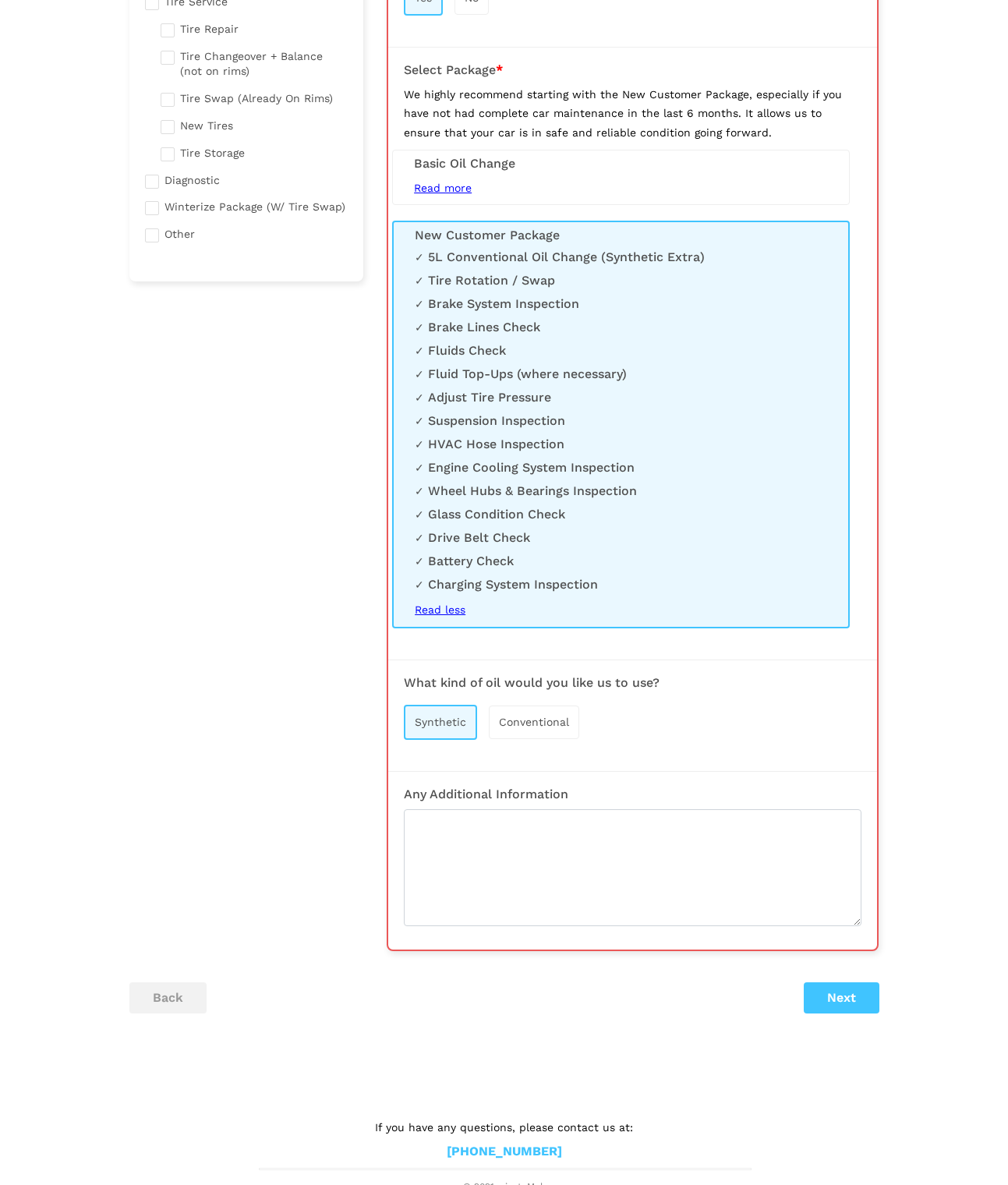
click at [841, 992] on button "Next" at bounding box center [841, 997] width 75 height 31
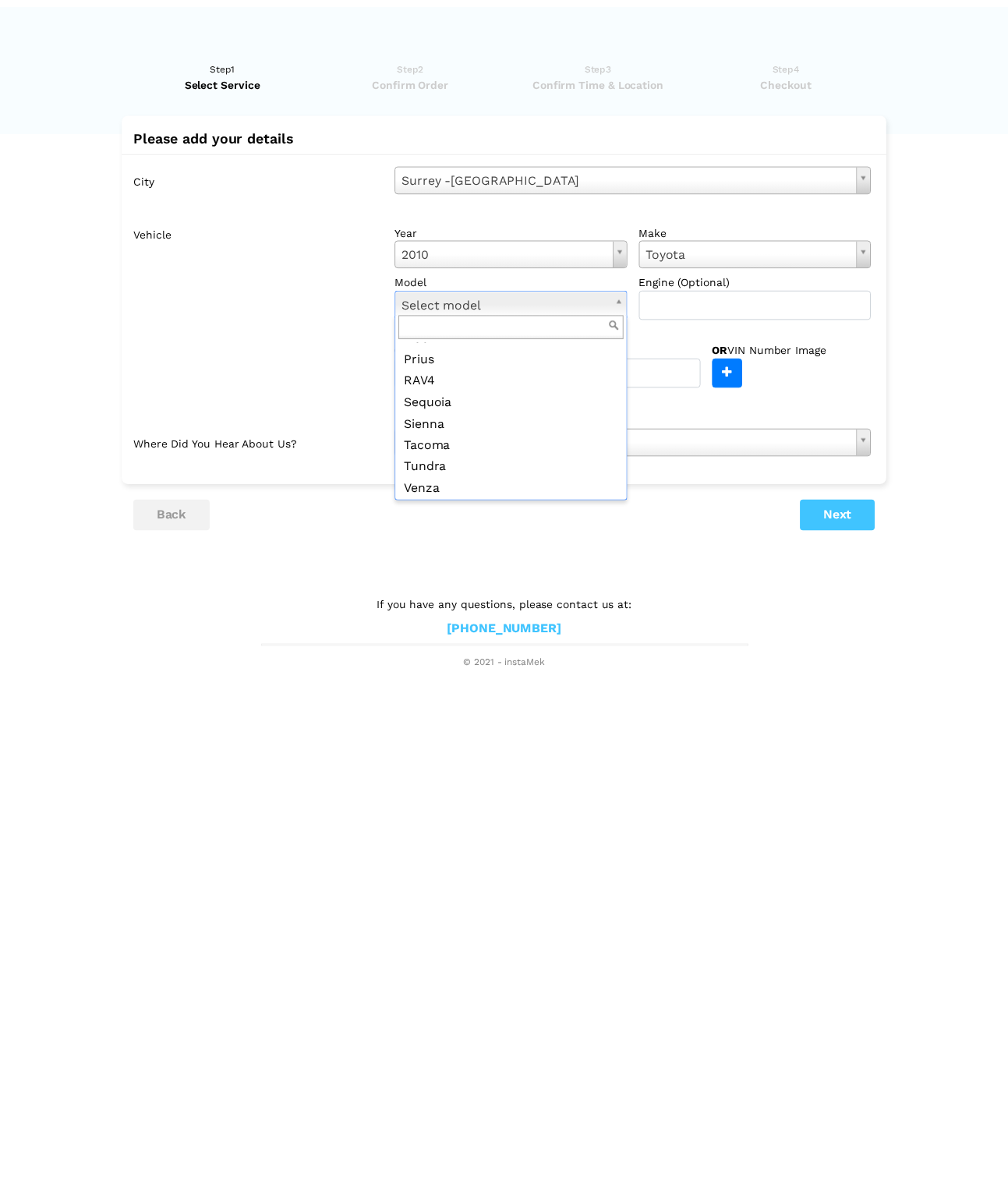
scroll to position [242, 0]
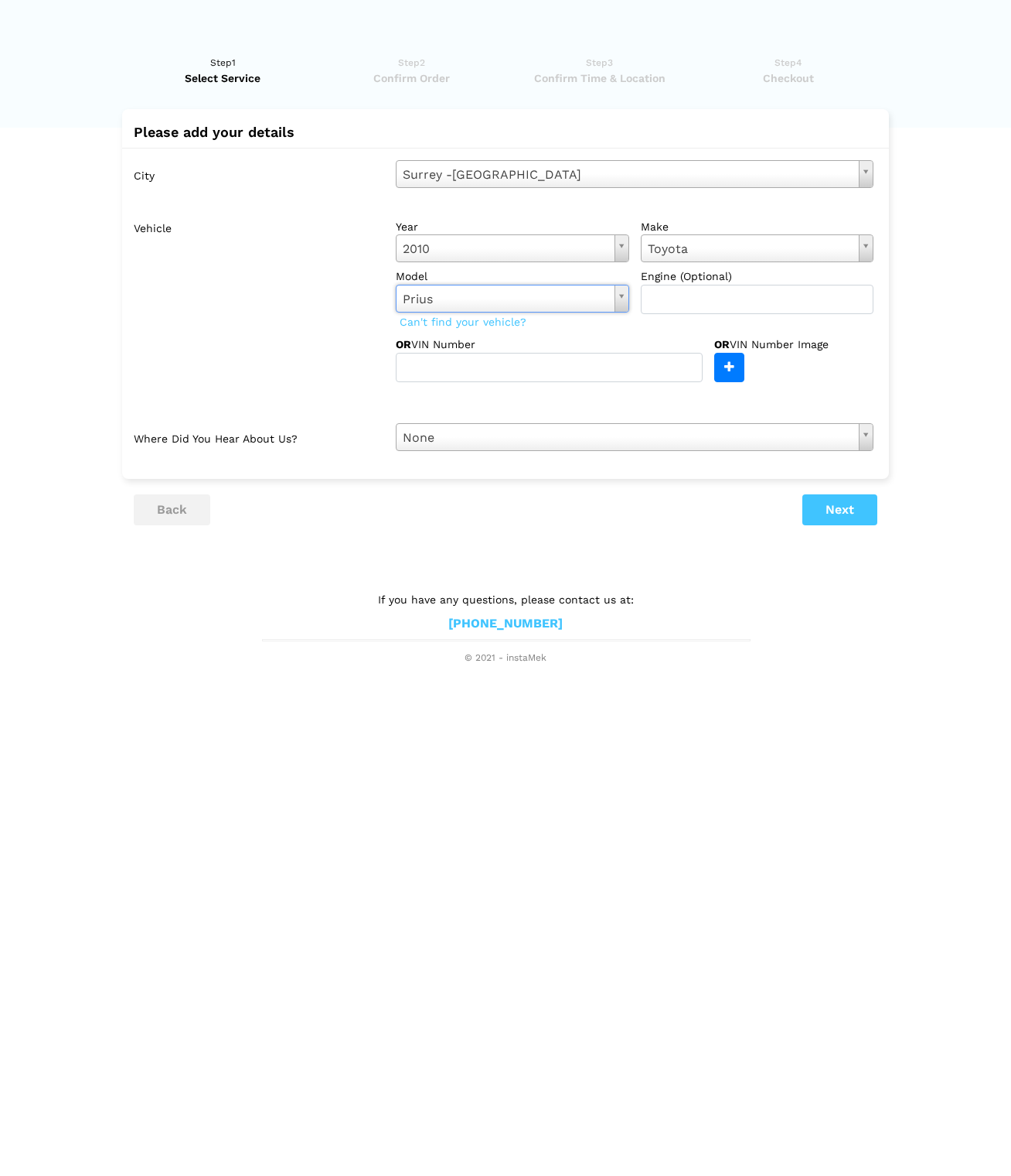
click at [843, 505] on button "Next" at bounding box center [839, 509] width 75 height 31
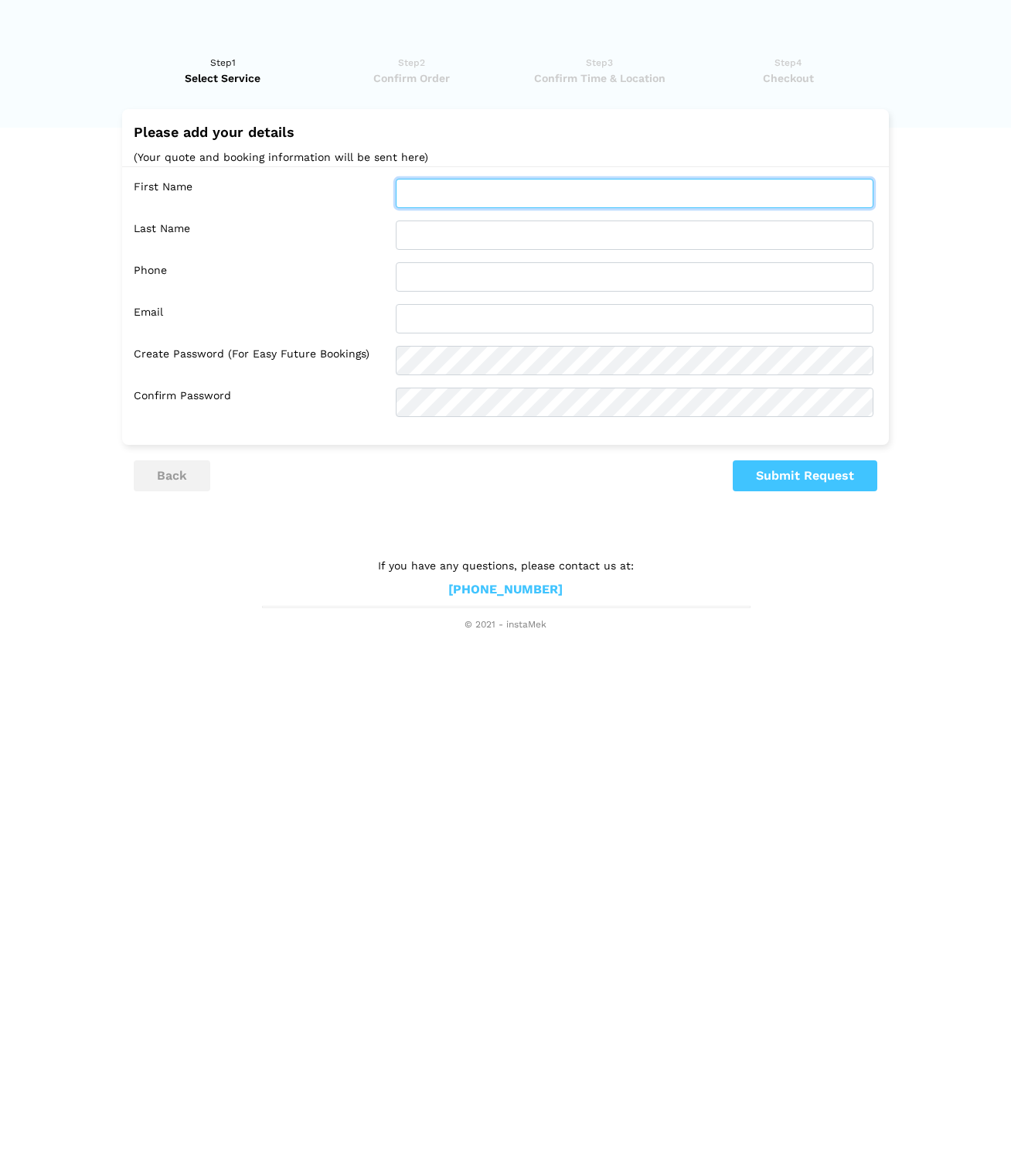
click at [851, 191] on input "text" at bounding box center [635, 193] width 478 height 29
type input "[PERSON_NAME]"
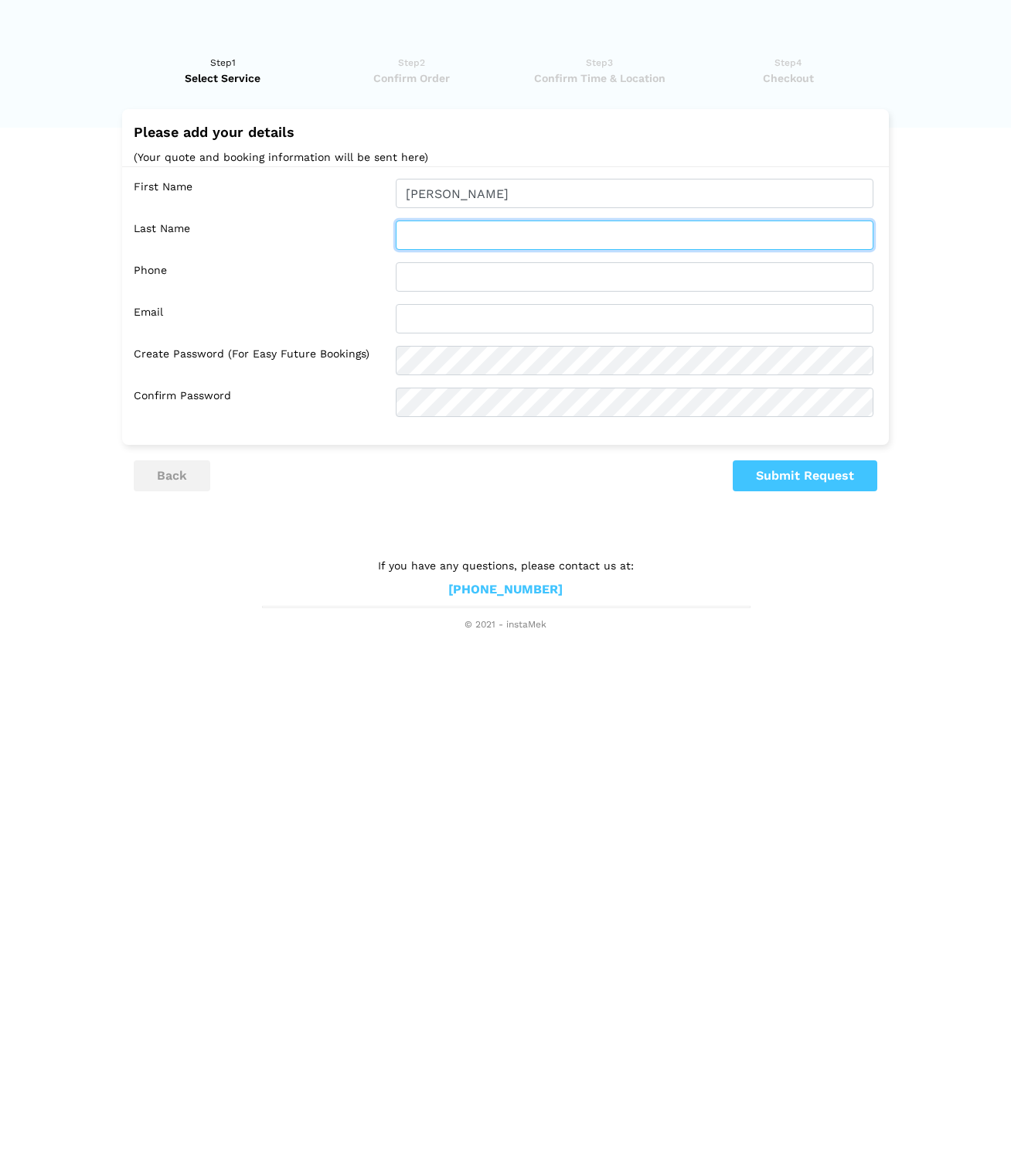
type input "[PERSON_NAME]"
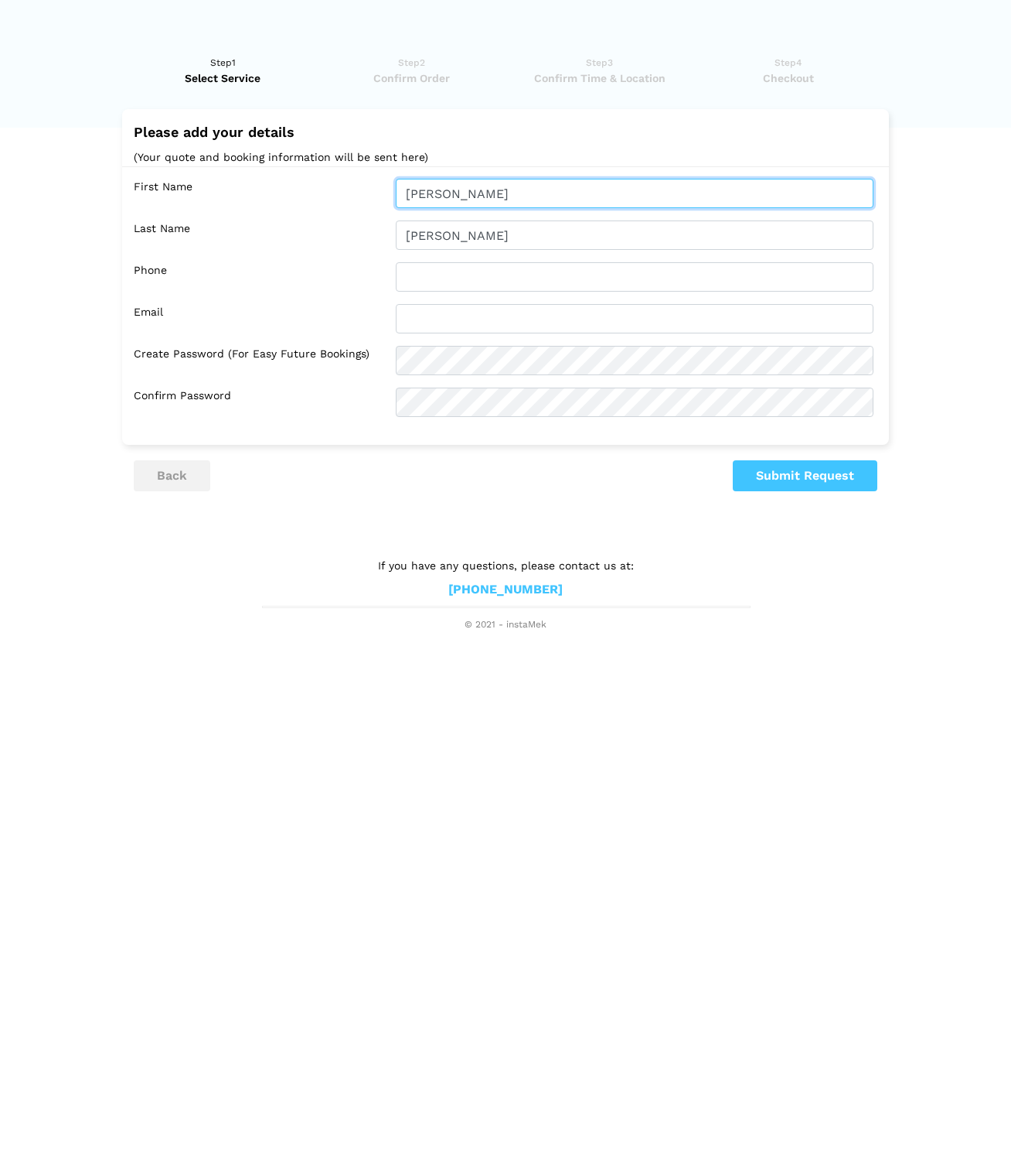
type input "[EMAIL_ADDRESS][DOMAIN_NAME]"
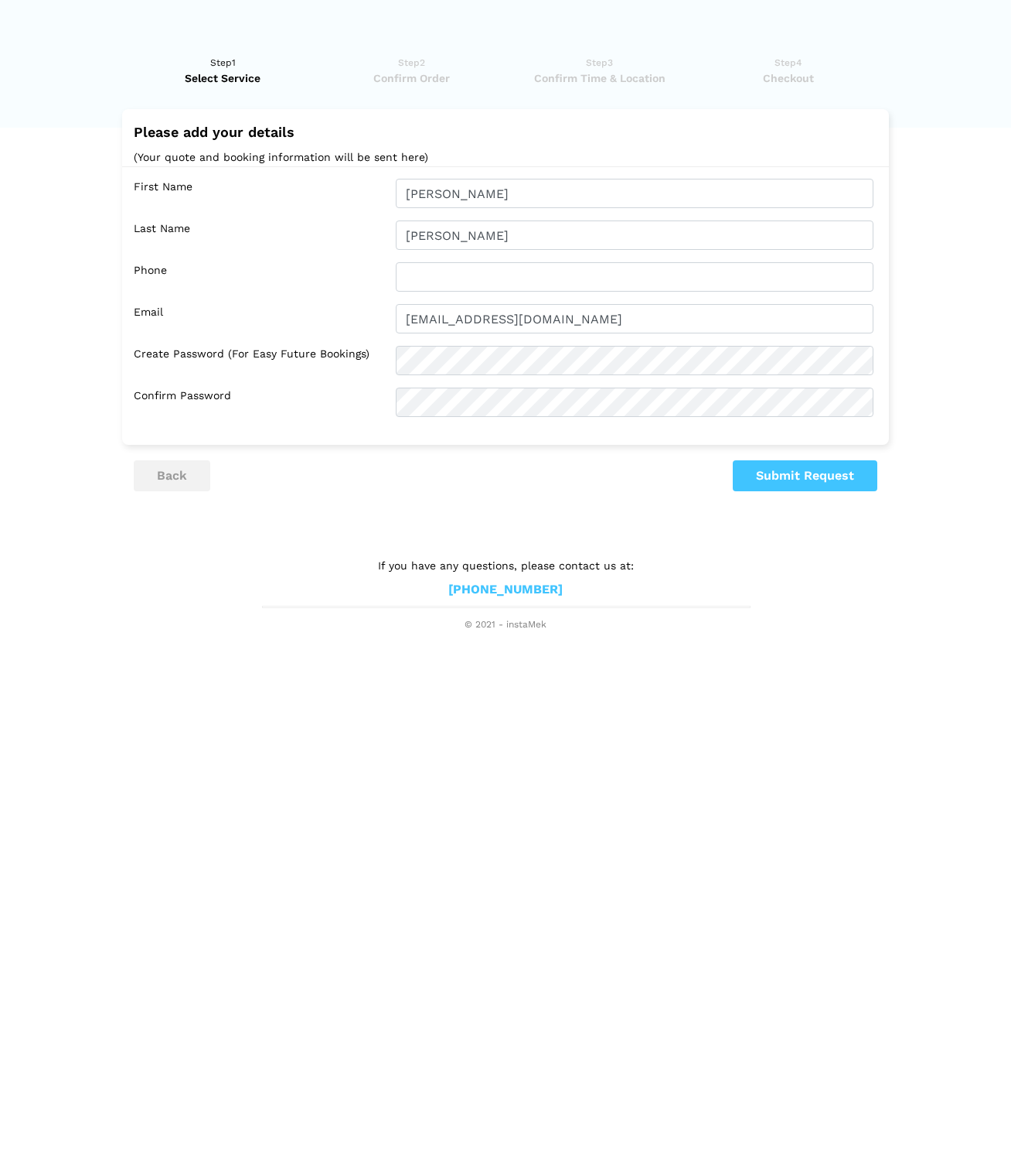
type input "[PERSON_NAME]"
click at [439, 314] on input "[EMAIL_ADDRESS][DOMAIN_NAME]" at bounding box center [635, 318] width 478 height 29
type input "[PERSON_NAME][EMAIL_ADDRESS][DOMAIN_NAME]"
click at [798, 467] on button "Submit Request" at bounding box center [805, 475] width 145 height 31
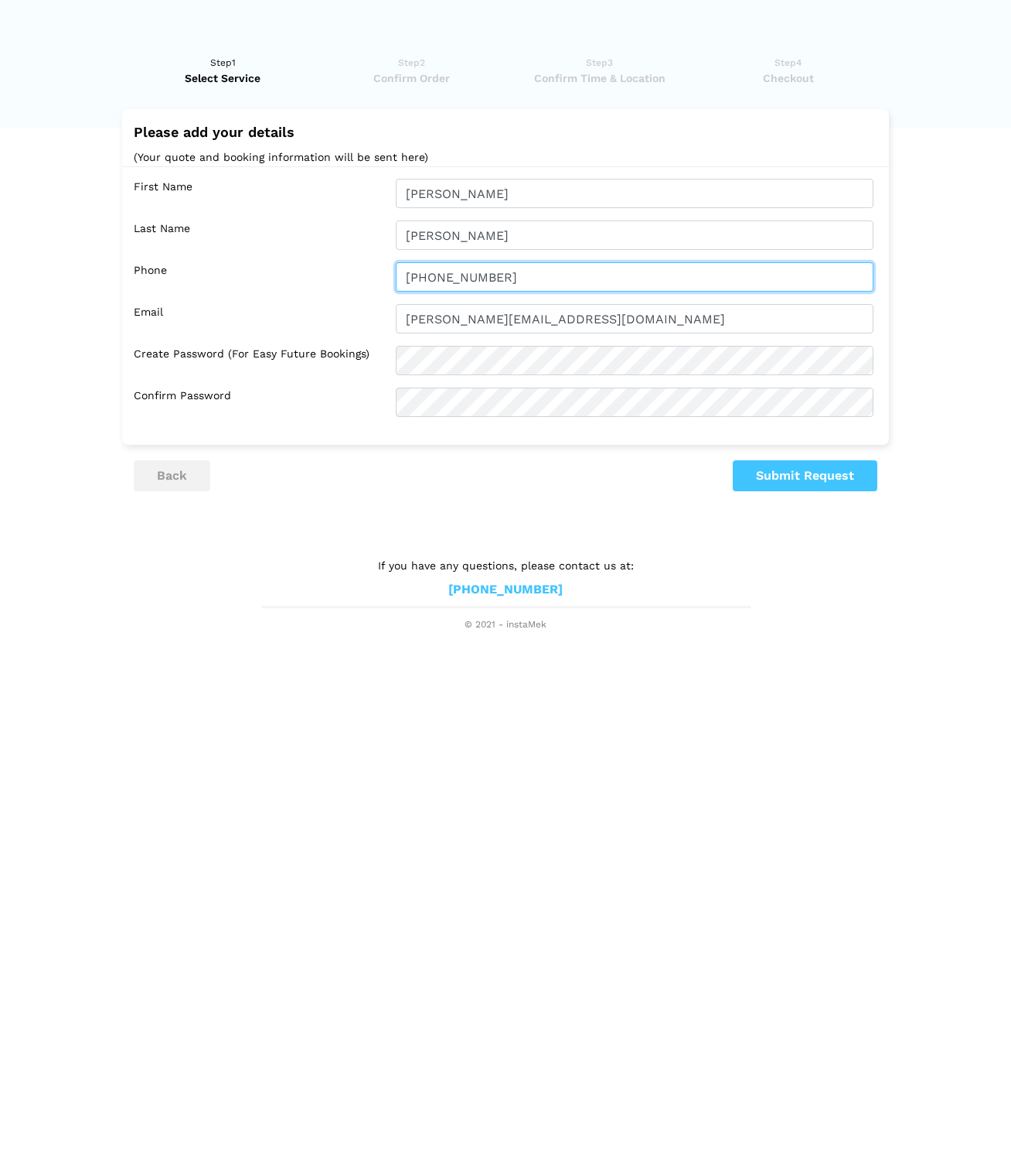
type input "[PHONE_NUMBER]"
click at [835, 460] on button "Submit Request" at bounding box center [805, 475] width 145 height 31
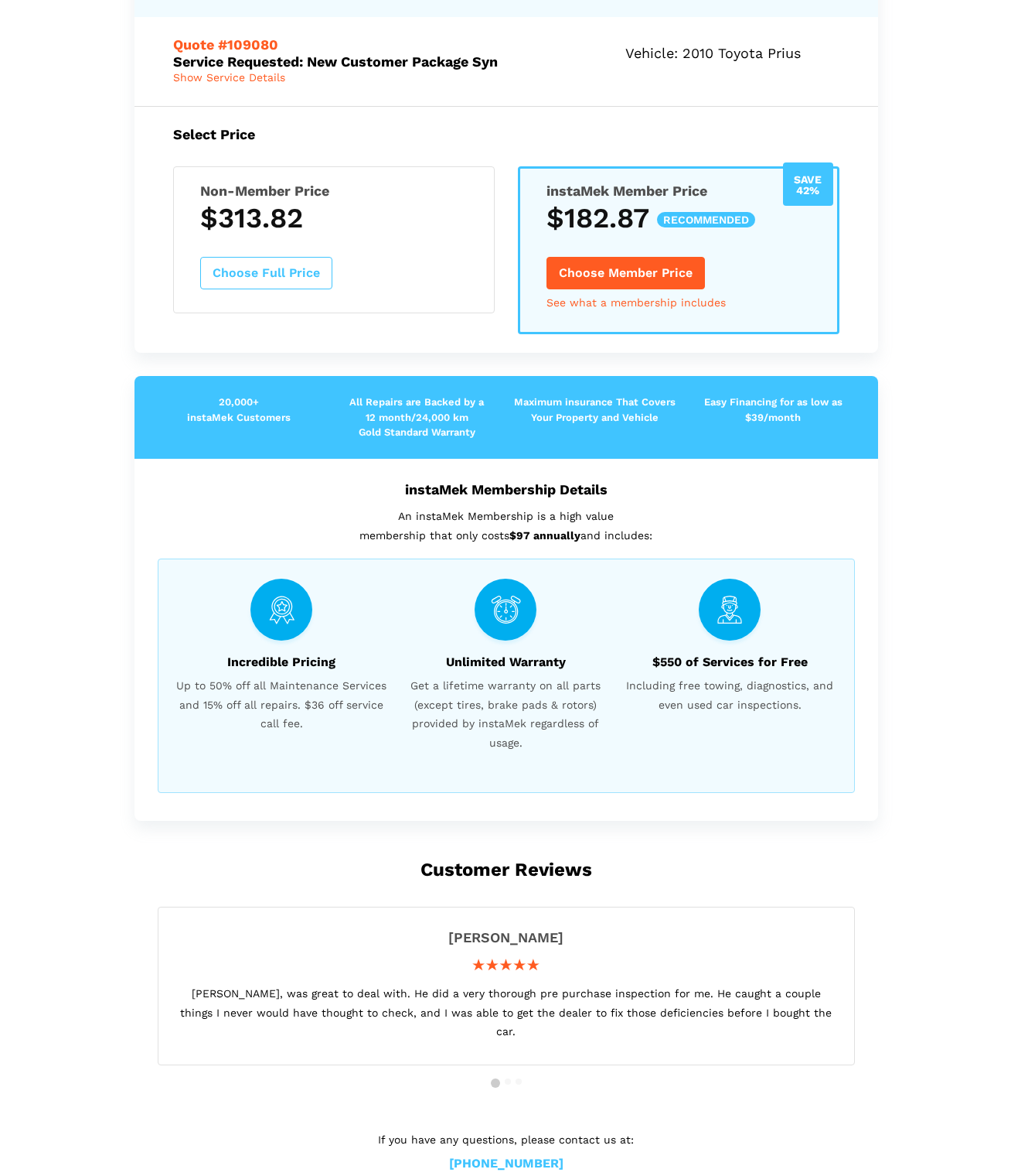
scroll to position [0, 0]
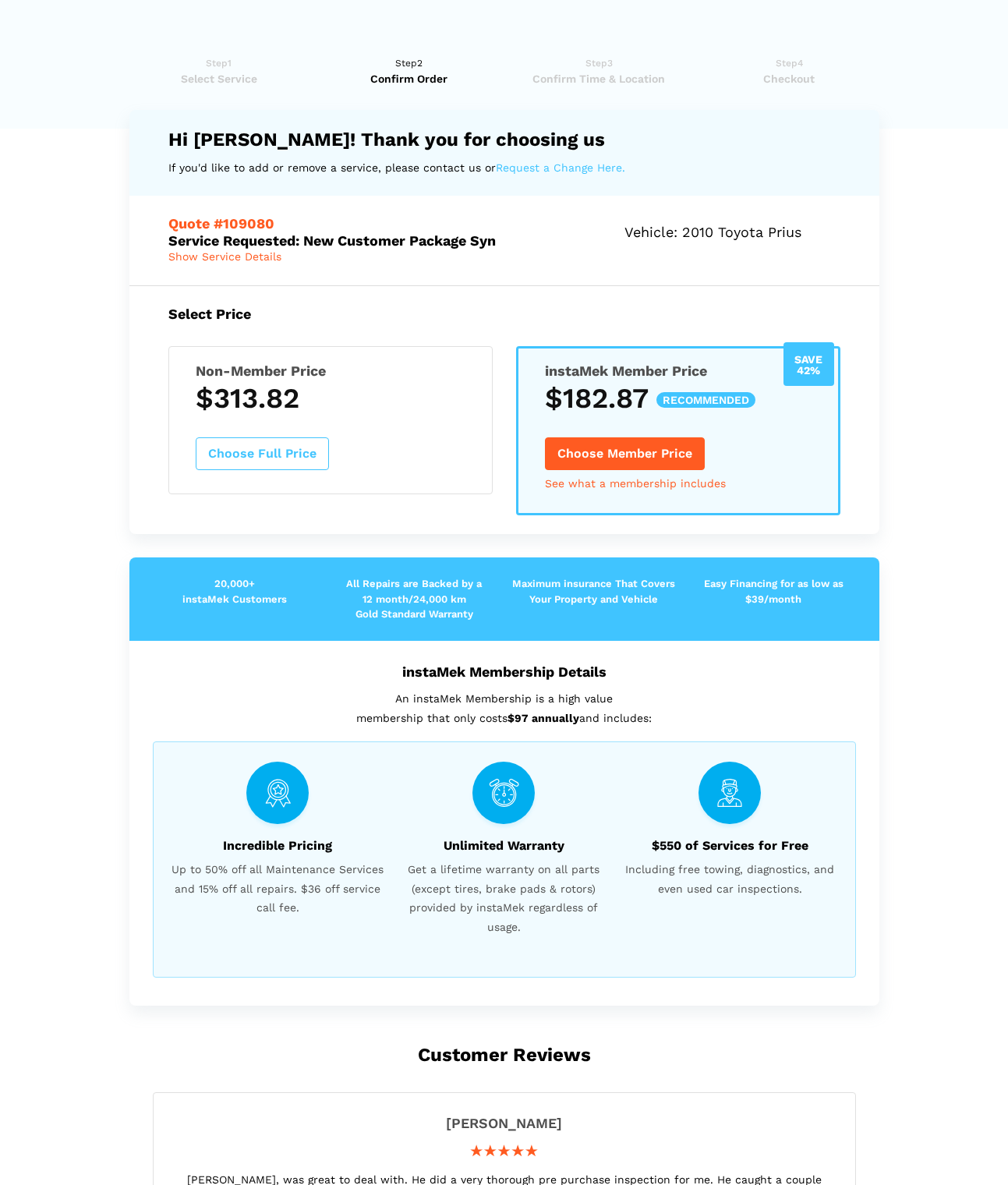
click at [623, 445] on button "Choose Member Price" at bounding box center [624, 453] width 160 height 33
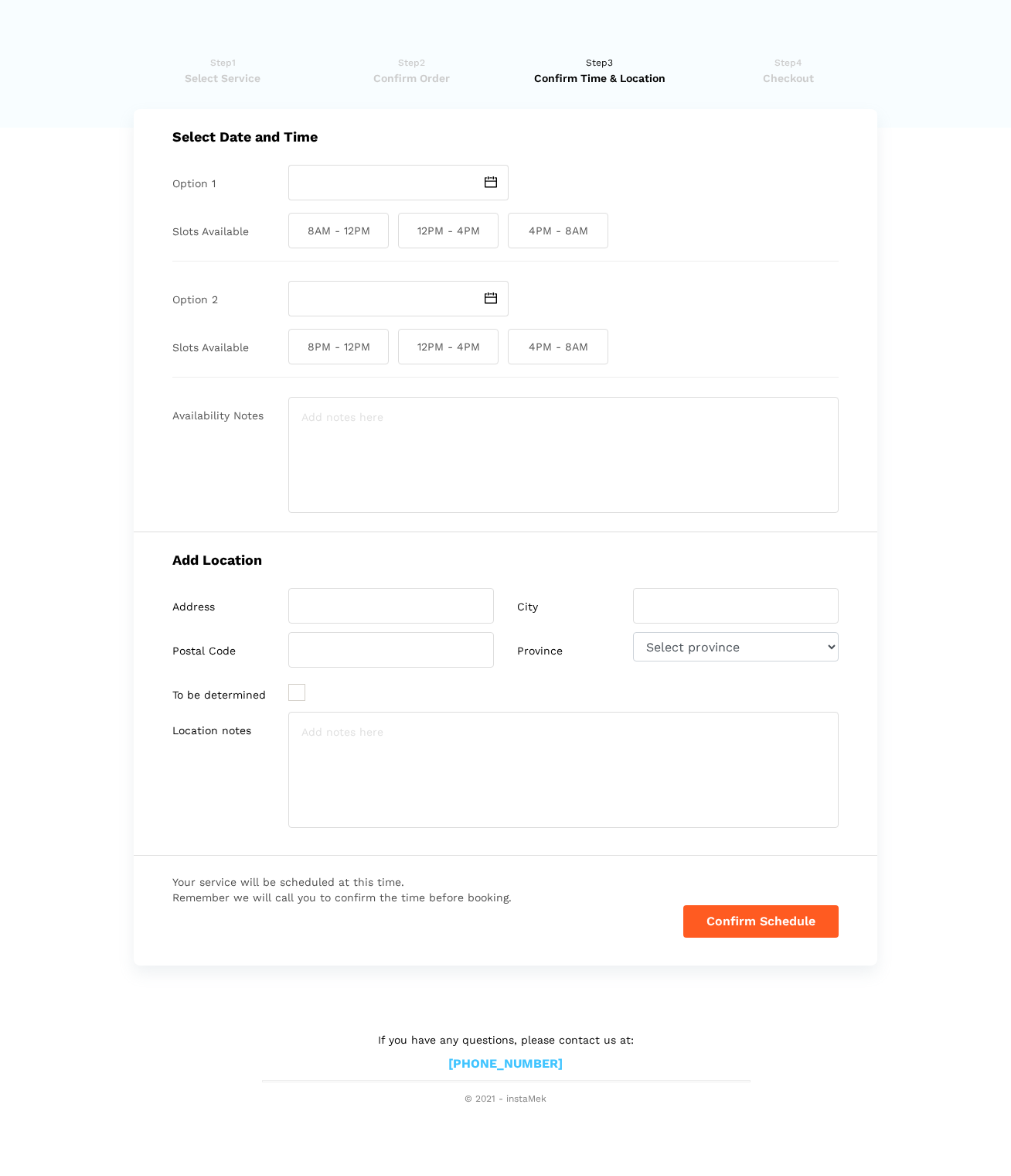
click at [493, 176] on img at bounding box center [491, 182] width 13 height 12
click at [394, 339] on td "29" at bounding box center [394, 342] width 19 height 19
type input "[DATE]"
